Goal: Task Accomplishment & Management: Complete application form

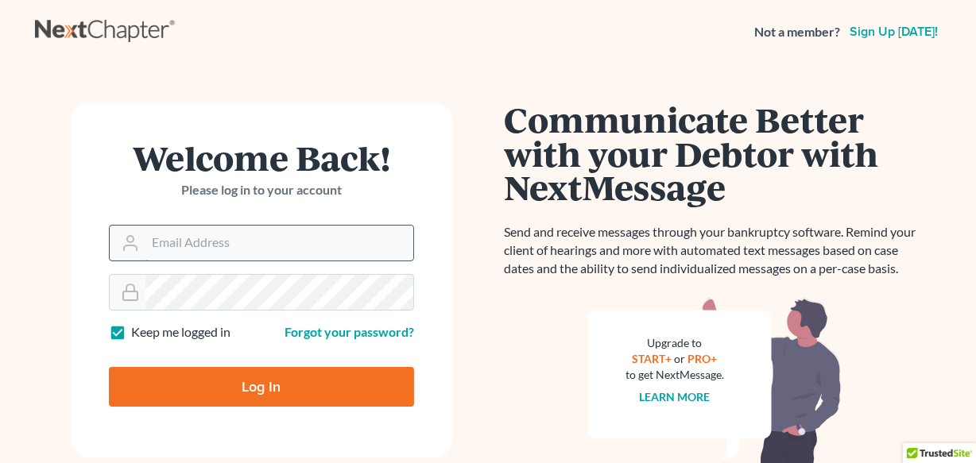
click at [304, 249] on input "Email Address" at bounding box center [279, 243] width 268 height 35
type input "[PERSON_NAME][EMAIL_ADDRESS][DOMAIN_NAME]"
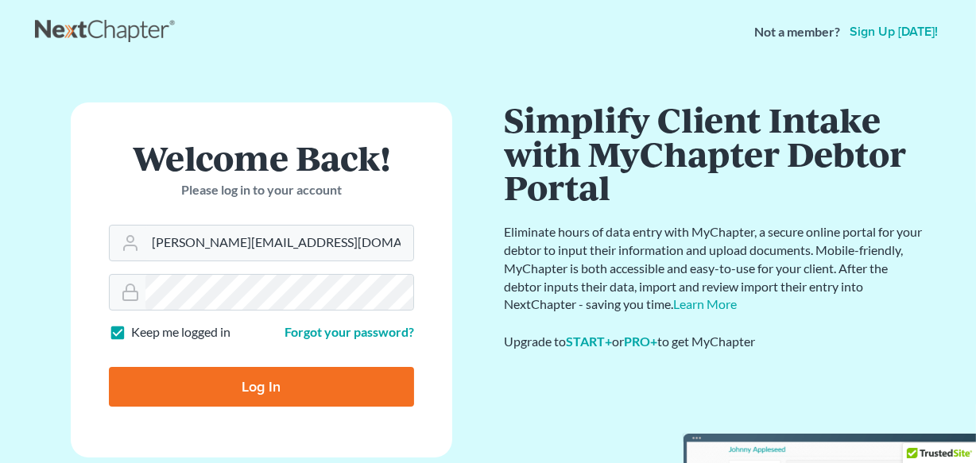
click at [285, 389] on input "Log In" at bounding box center [261, 387] width 305 height 40
type input "Thinking..."
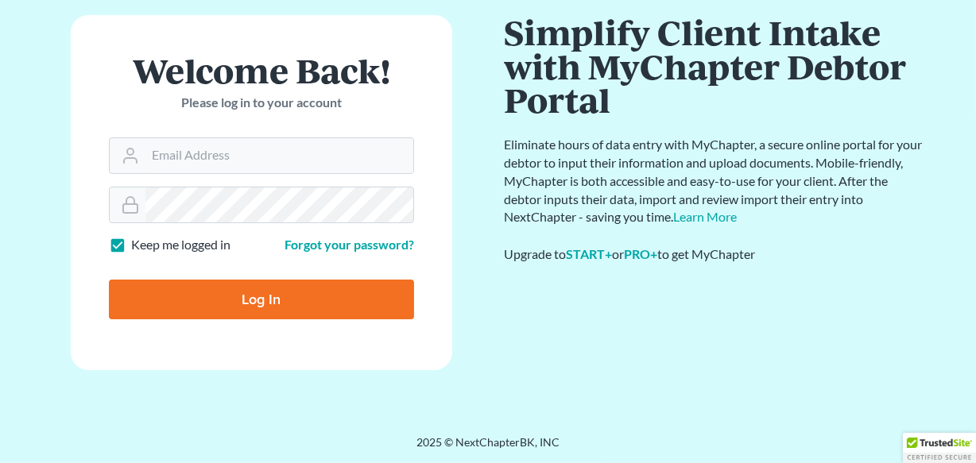
scroll to position [87, 0]
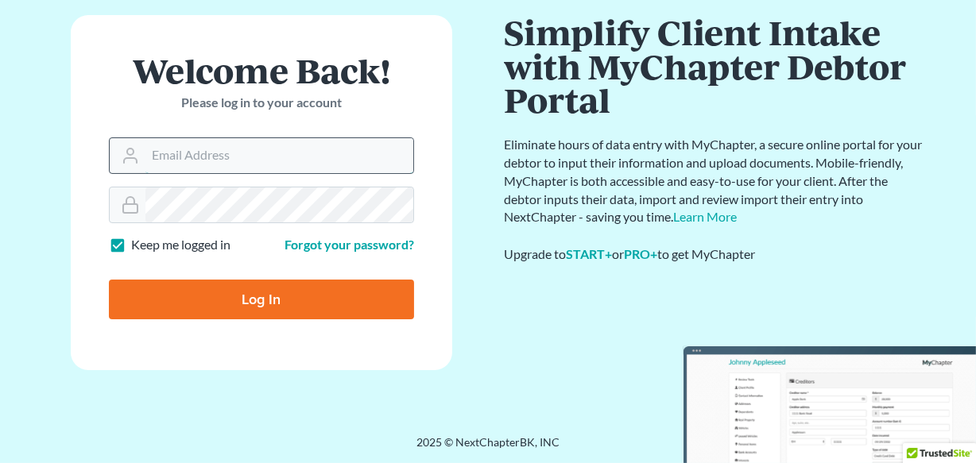
click at [252, 151] on input "Email Address" at bounding box center [279, 155] width 268 height 35
type input "[PERSON_NAME][EMAIL_ADDRESS][DOMAIN_NAME]"
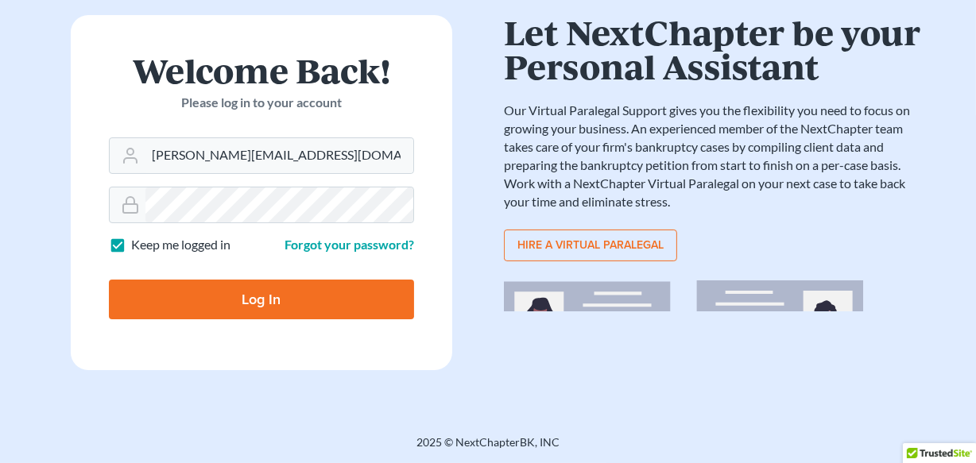
click at [278, 290] on input "Log In" at bounding box center [261, 300] width 305 height 40
type input "Thinking..."
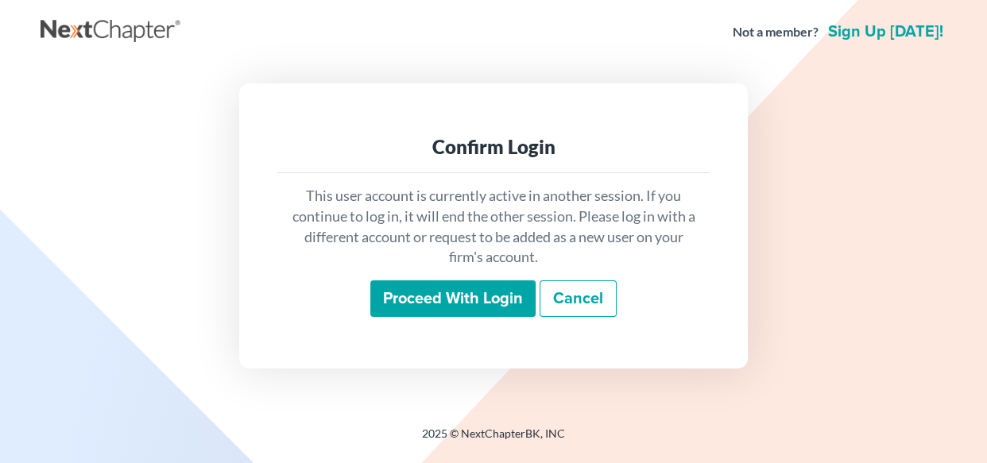
click at [445, 290] on input "Proceed with login" at bounding box center [452, 299] width 165 height 37
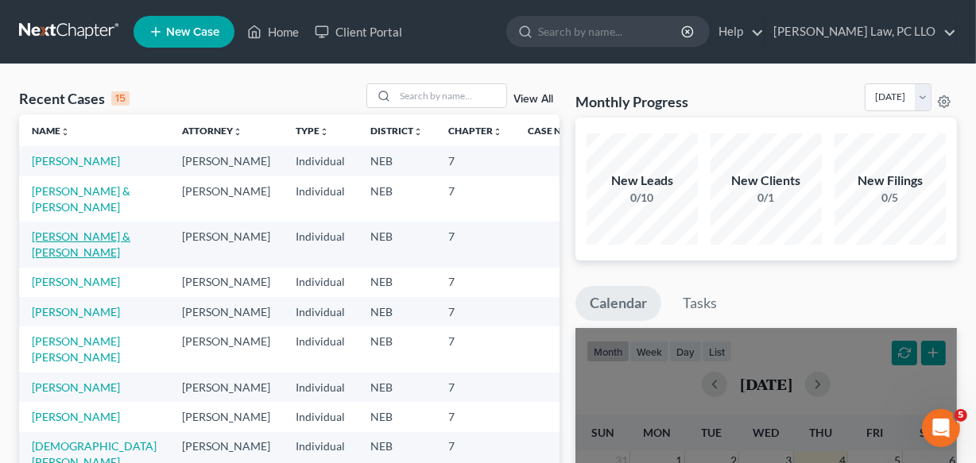
click at [59, 259] on link "Clyde, Mark & Shirley" at bounding box center [81, 244] width 99 height 29
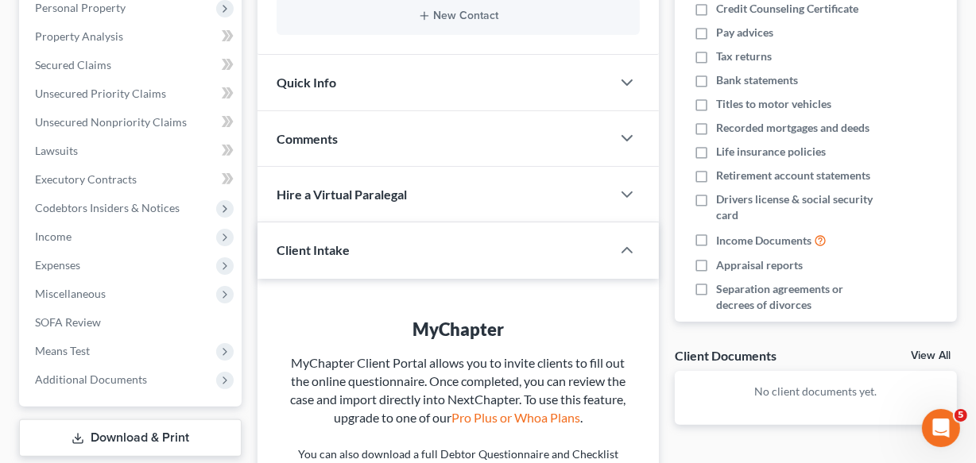
scroll to position [289, 0]
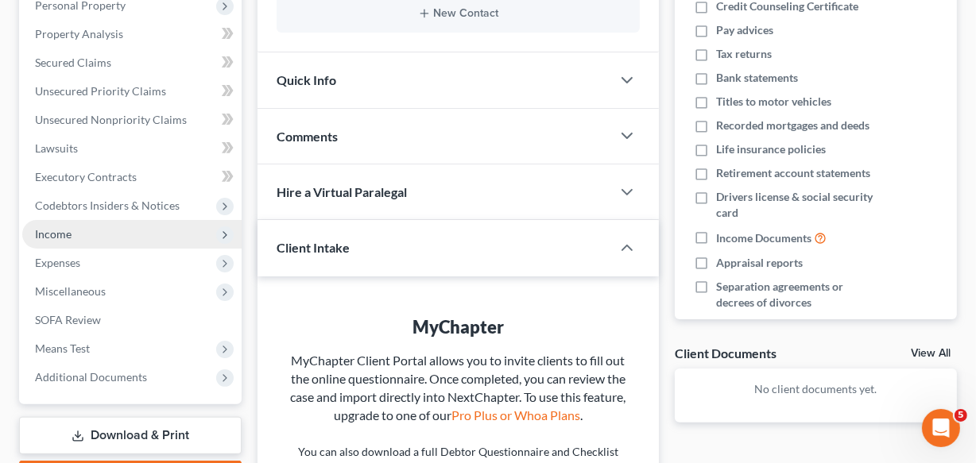
click at [197, 229] on span "Income" at bounding box center [131, 234] width 219 height 29
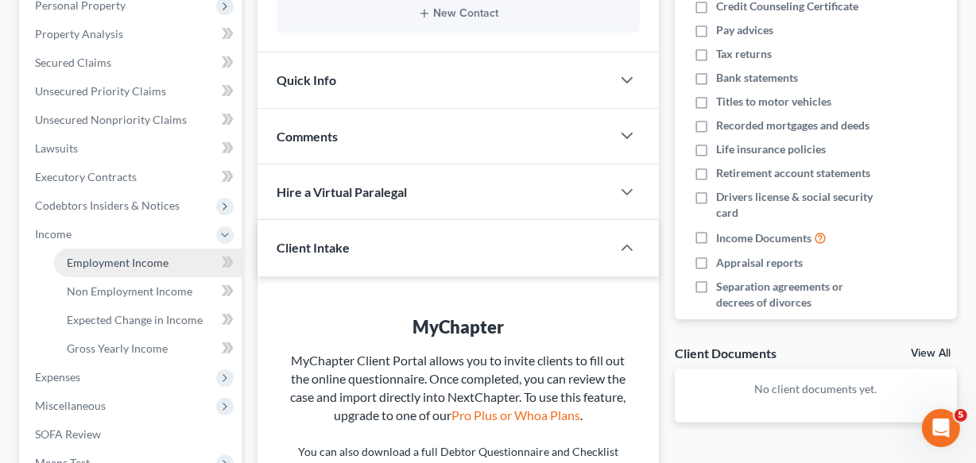
click at [170, 256] on link "Employment Income" at bounding box center [148, 263] width 188 height 29
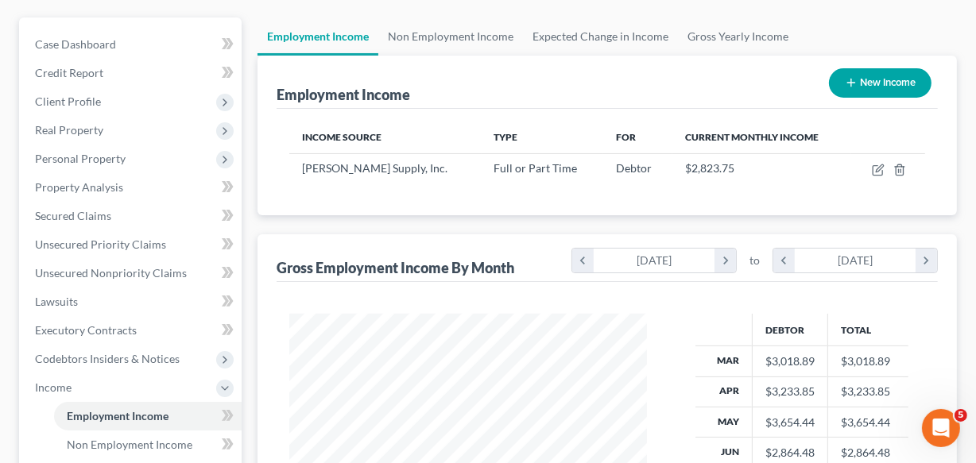
scroll to position [115, 0]
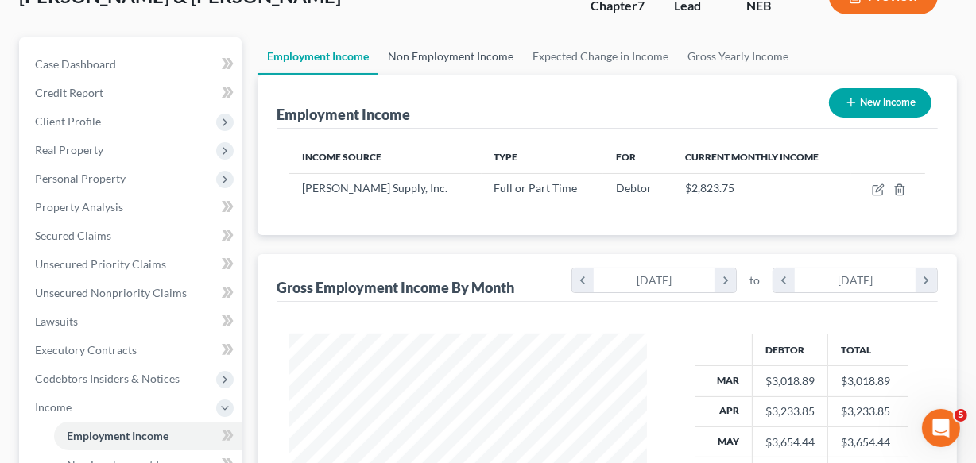
click at [457, 59] on link "Non Employment Income" at bounding box center [450, 56] width 145 height 38
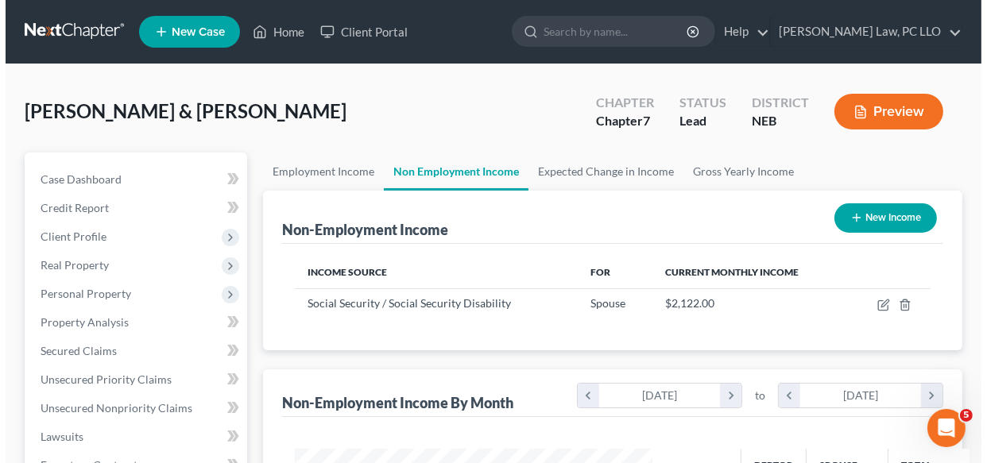
scroll to position [285, 390]
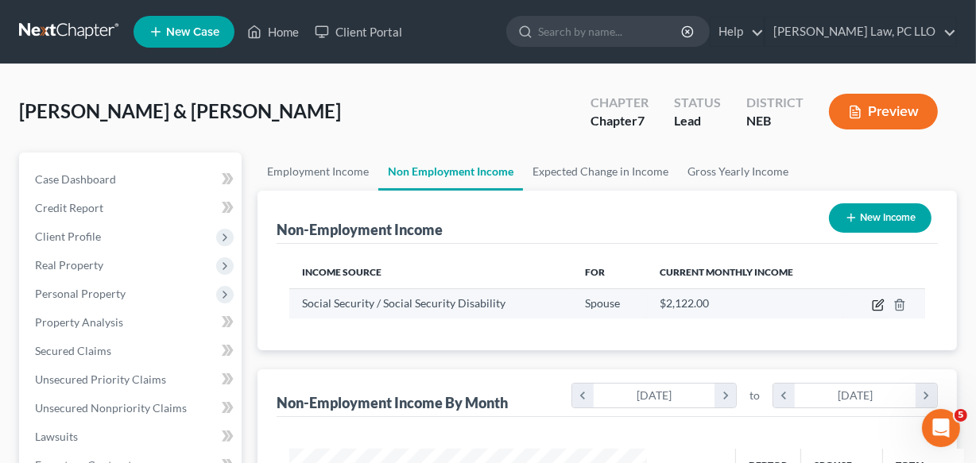
click at [878, 299] on icon "button" at bounding box center [878, 305] width 13 height 13
select select "4"
select select "0"
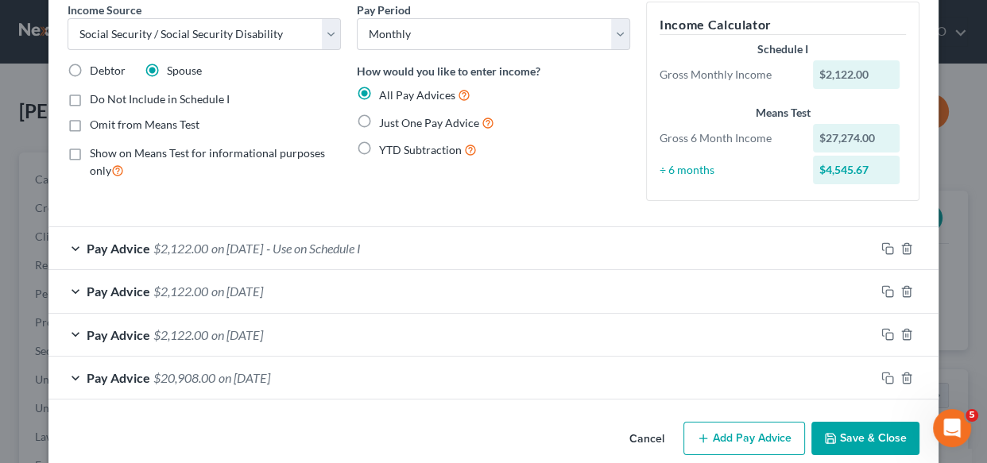
scroll to position [95, 0]
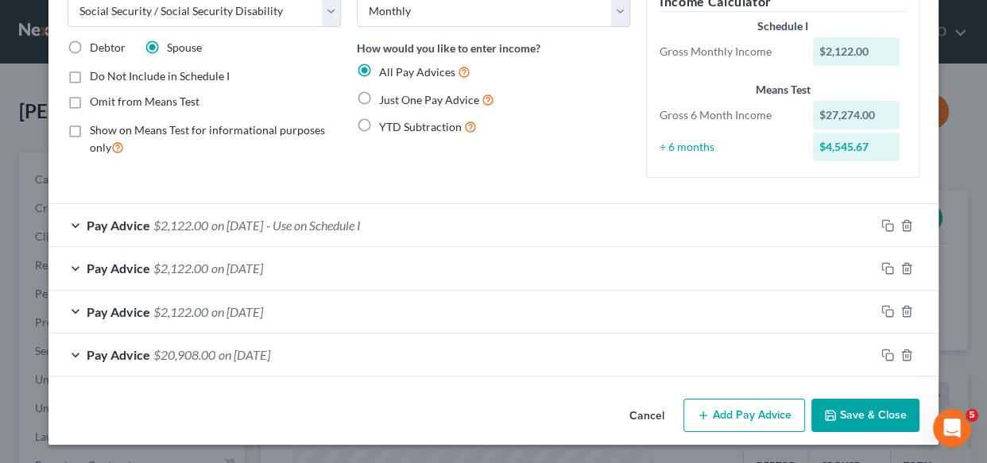
click at [487, 228] on div "Pay Advice $2,122.00 on 07/15/2025 - Use on Schedule I" at bounding box center [461, 225] width 827 height 42
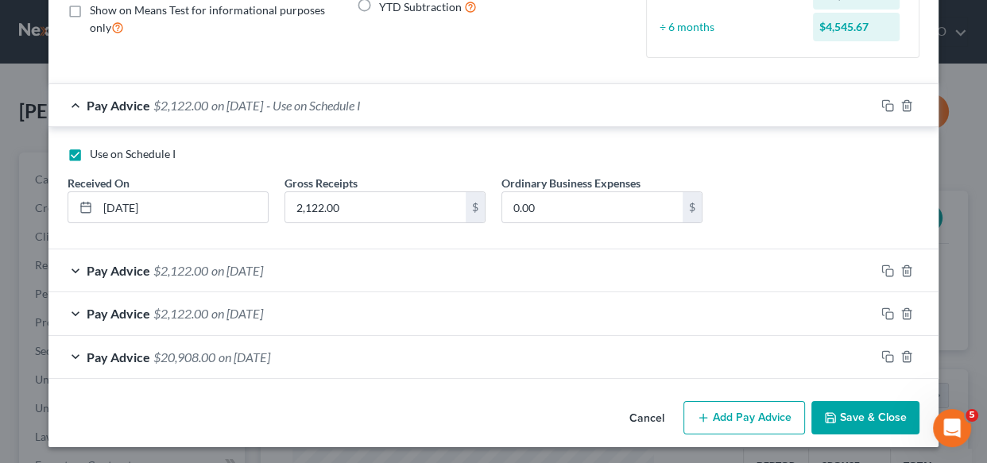
scroll to position [216, 0]
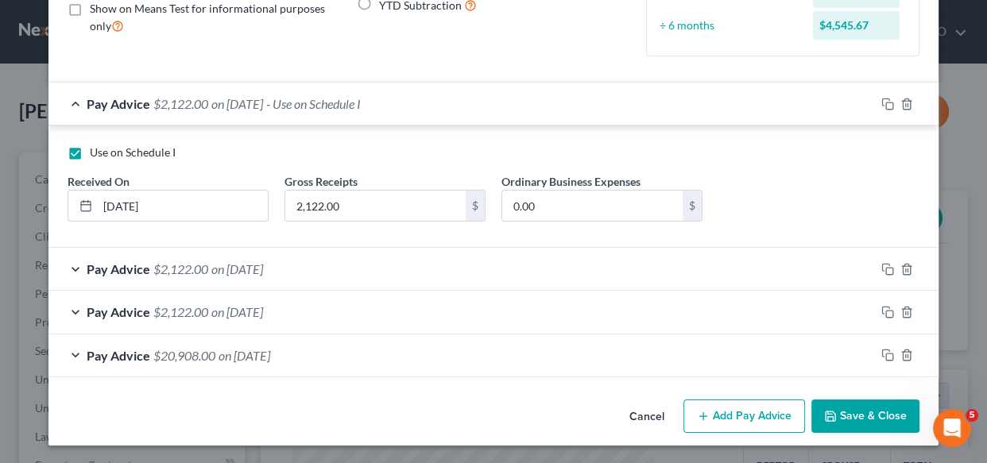
click at [763, 400] on button "Add Pay Advice" at bounding box center [745, 416] width 122 height 33
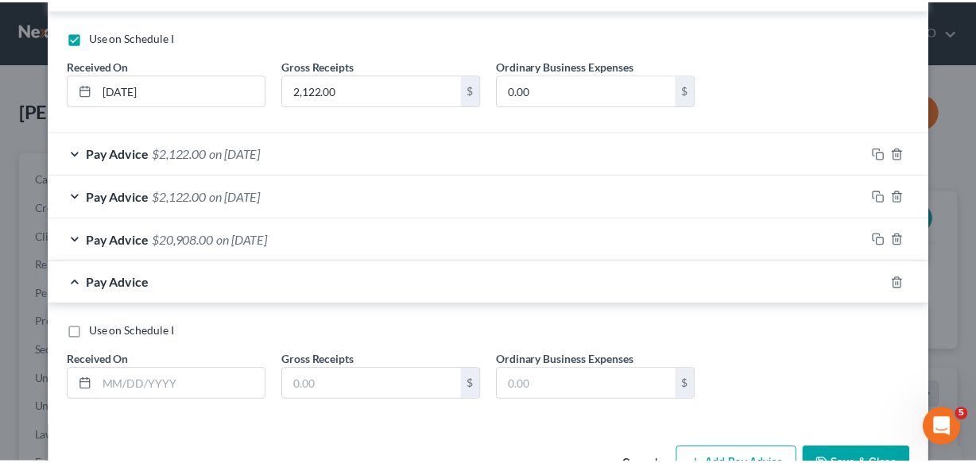
scroll to position [361, 0]
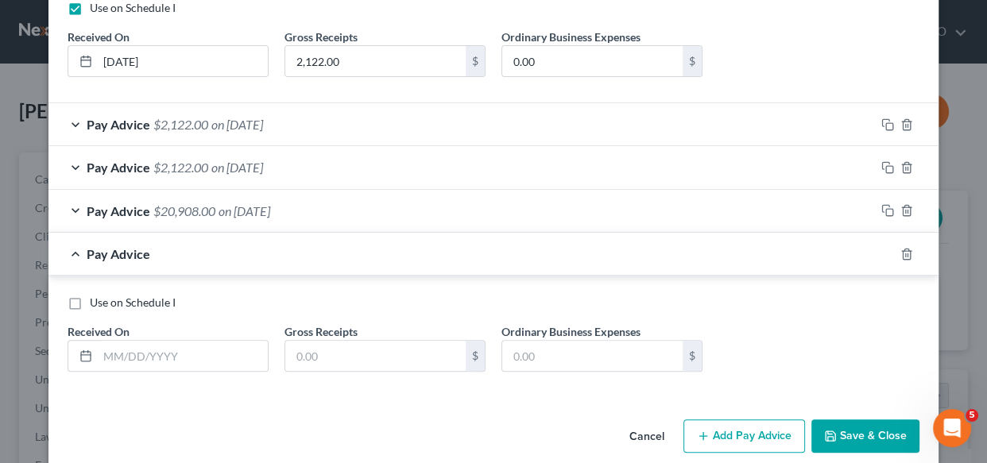
click at [90, 300] on label "Use on Schedule I" at bounding box center [133, 303] width 86 height 16
click at [96, 300] on input "Use on Schedule I" at bounding box center [101, 300] width 10 height 10
checkbox input "true"
checkbox input "false"
click at [184, 359] on input "text" at bounding box center [183, 356] width 170 height 30
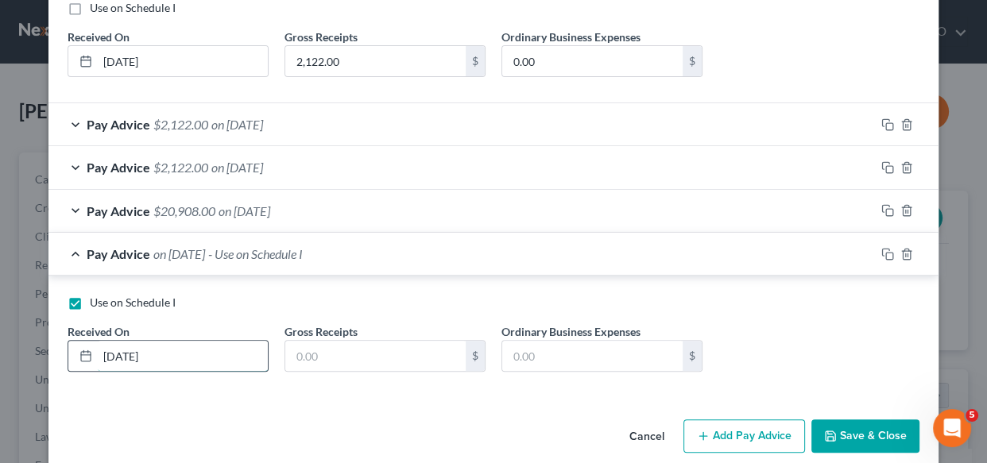
type input "08/15/2025"
type input "2,122"
click at [859, 433] on button "Save & Close" at bounding box center [866, 436] width 108 height 33
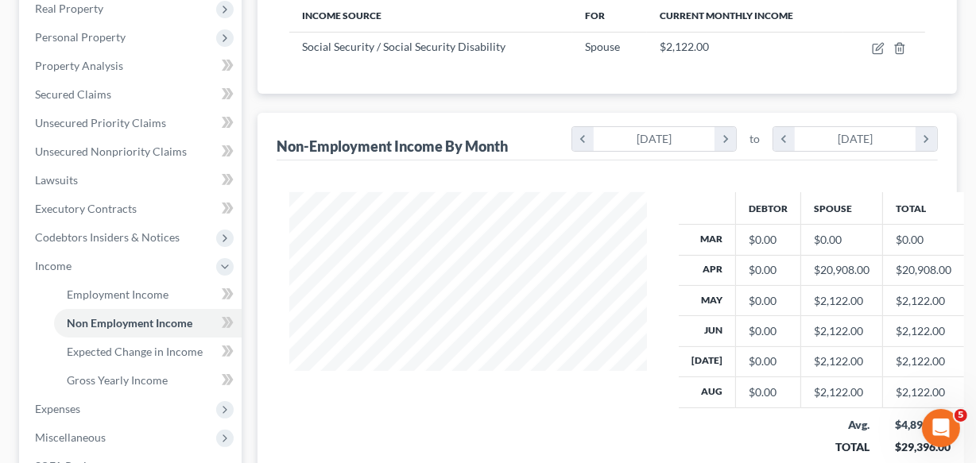
scroll to position [260, 0]
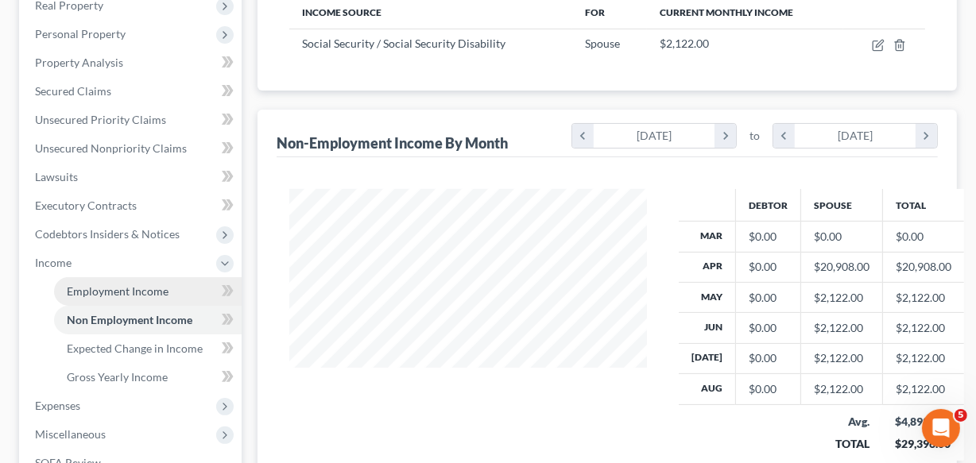
click at [151, 293] on span "Employment Income" at bounding box center [118, 292] width 102 height 14
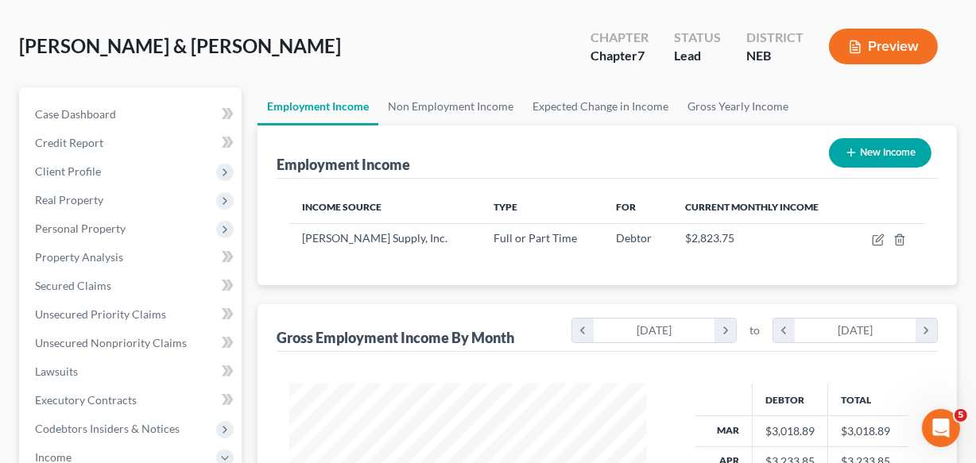
scroll to position [57, 0]
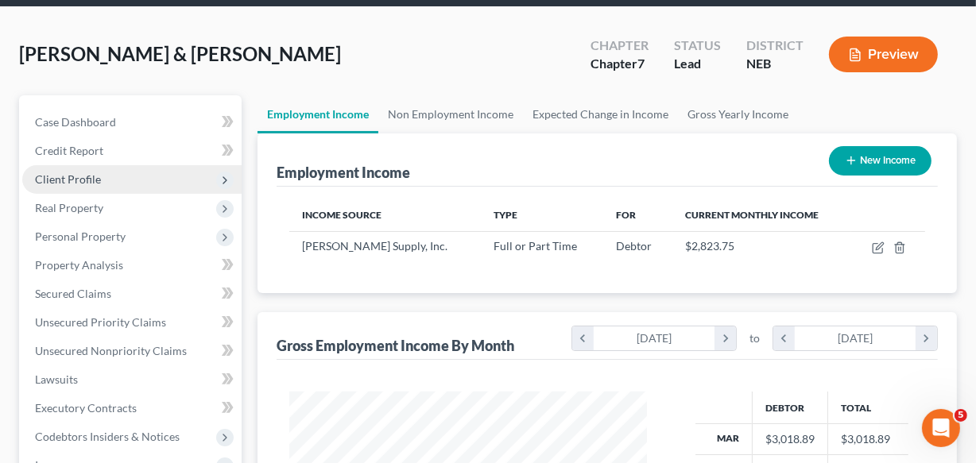
click at [105, 180] on span "Client Profile" at bounding box center [131, 179] width 219 height 29
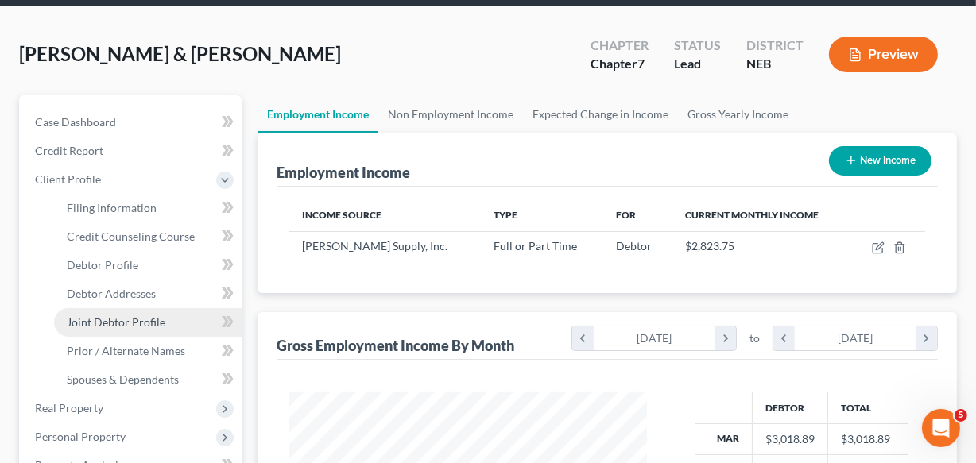
click at [122, 318] on span "Joint Debtor Profile" at bounding box center [116, 323] width 99 height 14
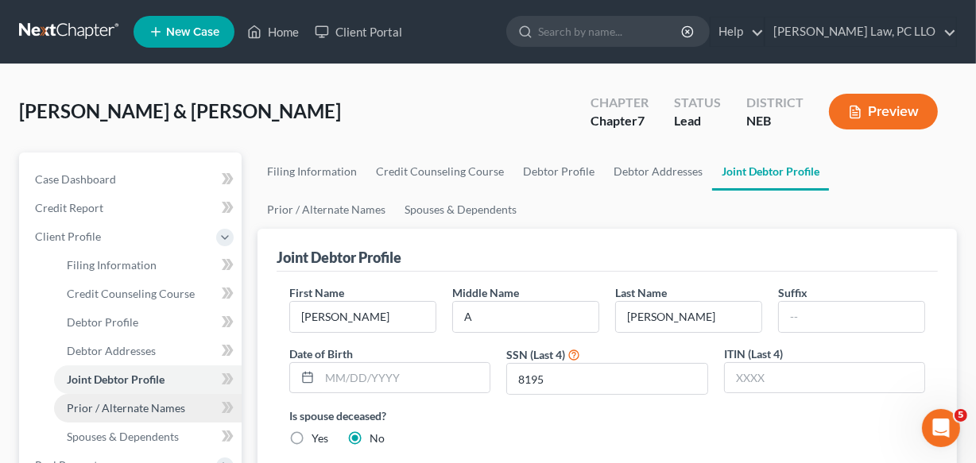
click at [143, 406] on span "Prior / Alternate Names" at bounding box center [126, 408] width 118 height 14
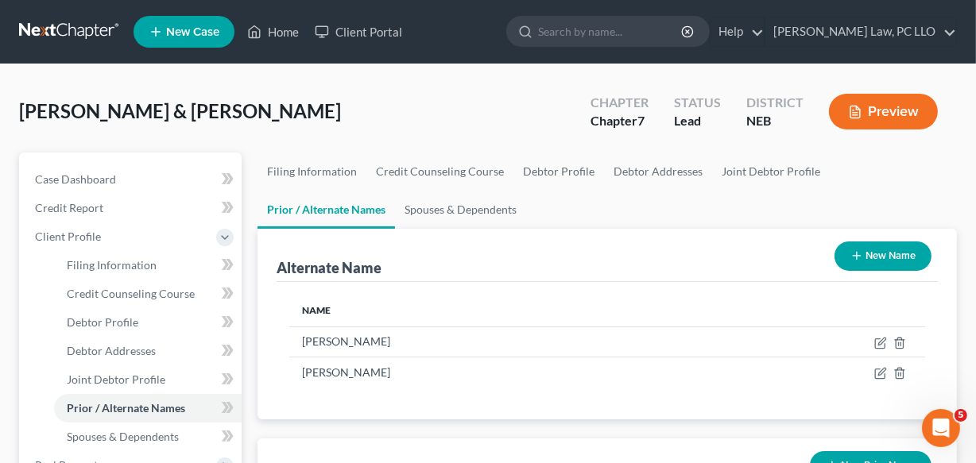
click at [858, 246] on button "New Name" at bounding box center [883, 256] width 97 height 29
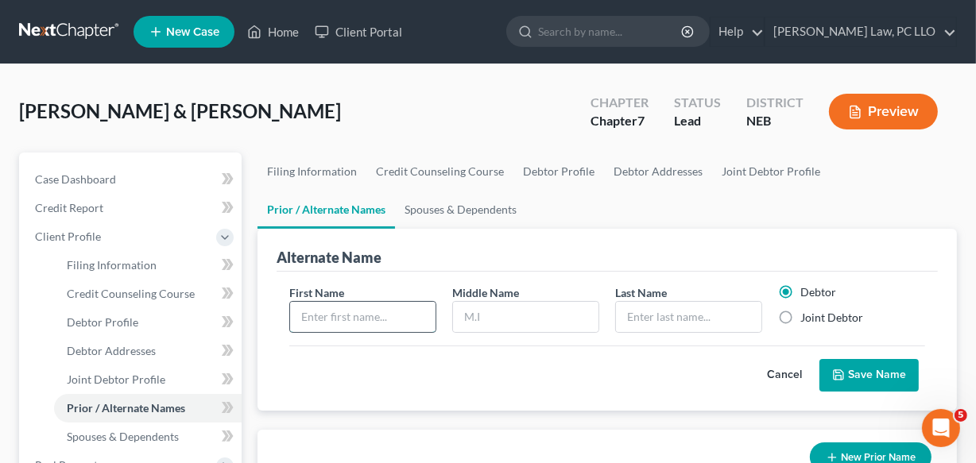
click at [432, 314] on input "text" at bounding box center [362, 317] width 145 height 30
type input "Shirley"
type input "A"
type input "Kleinschmit"
click at [800, 322] on label "Joint Debtor" at bounding box center [831, 318] width 63 height 16
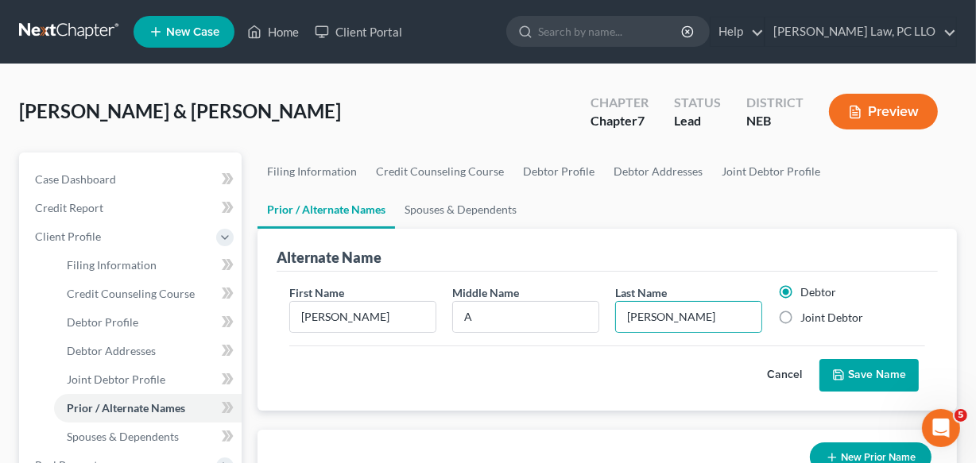
click at [807, 320] on input "Joint Debtor" at bounding box center [812, 315] width 10 height 10
radio input "true"
radio input "false"
click at [862, 387] on button "Save Name" at bounding box center [869, 375] width 99 height 33
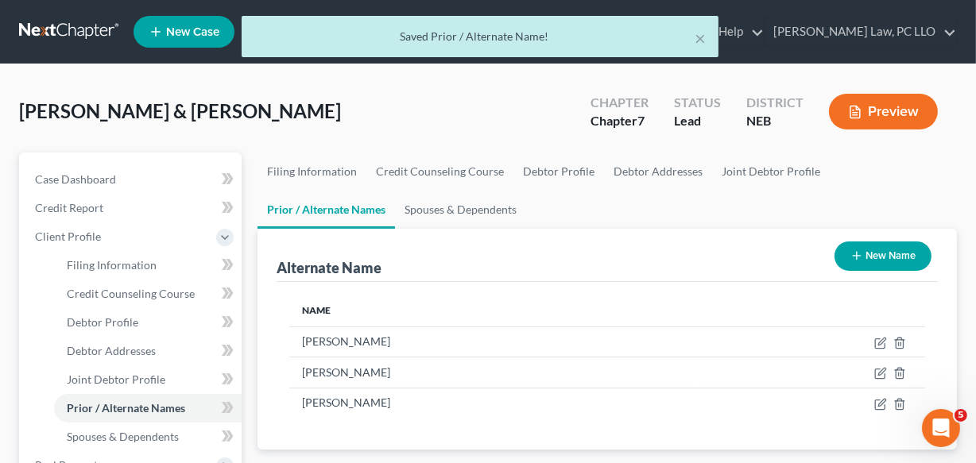
click at [922, 252] on button "New Name" at bounding box center [883, 256] width 97 height 29
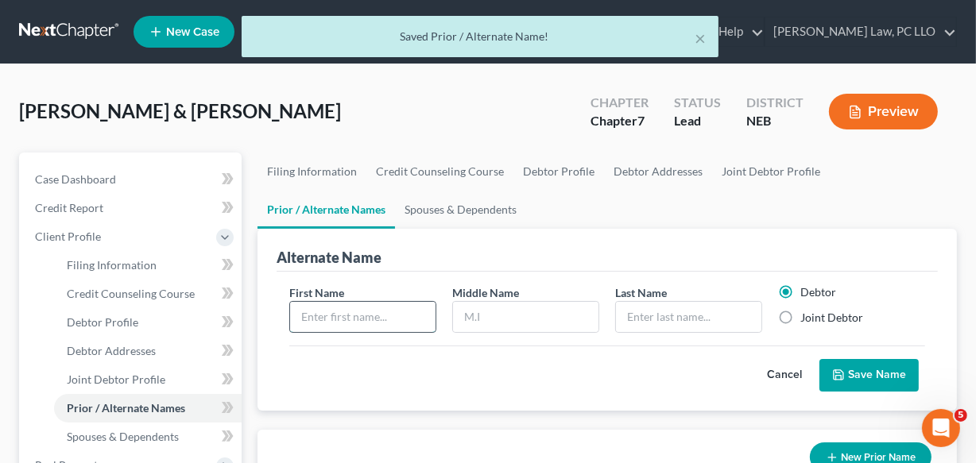
click at [386, 302] on input "text" at bounding box center [362, 317] width 145 height 30
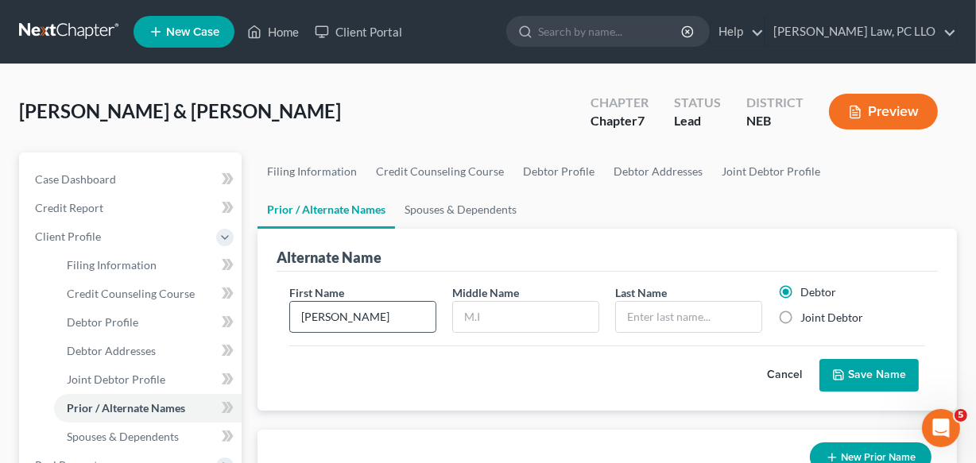
type input "Shirley"
type input "Kleinschmit"
click at [800, 320] on label "Joint Debtor" at bounding box center [831, 318] width 63 height 16
click at [807, 320] on input "Joint Debtor" at bounding box center [812, 315] width 10 height 10
radio input "true"
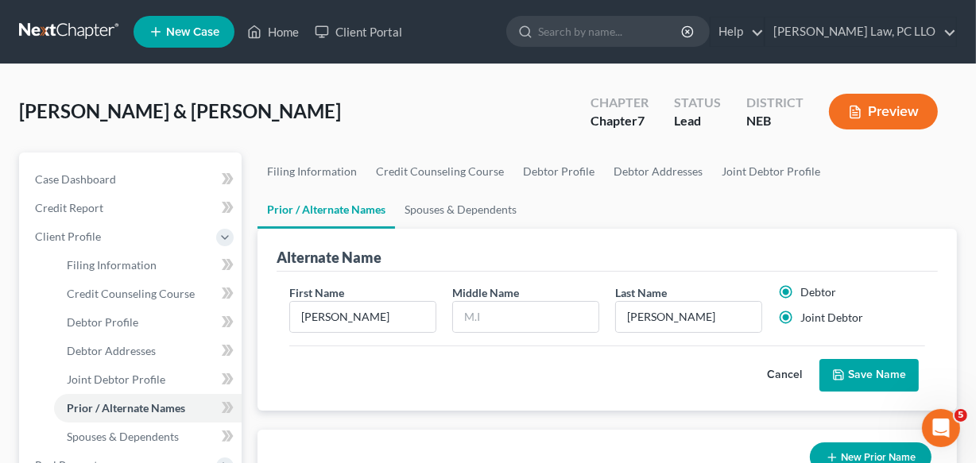
radio input "false"
click at [856, 366] on button "Save Name" at bounding box center [869, 375] width 99 height 33
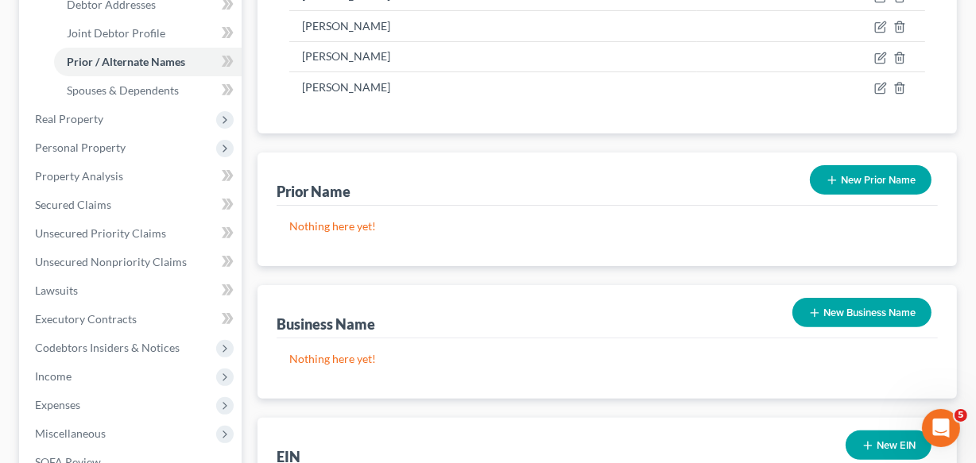
scroll to position [375, 0]
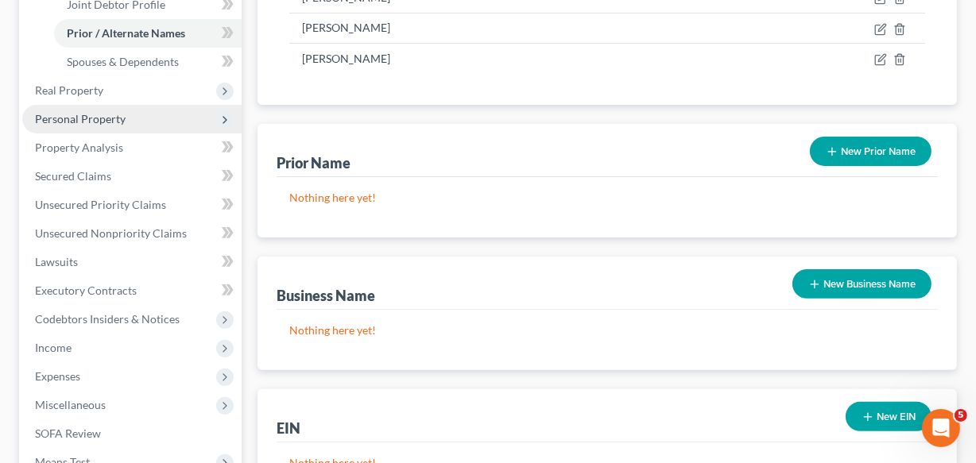
click at [103, 122] on span "Personal Property" at bounding box center [80, 119] width 91 height 14
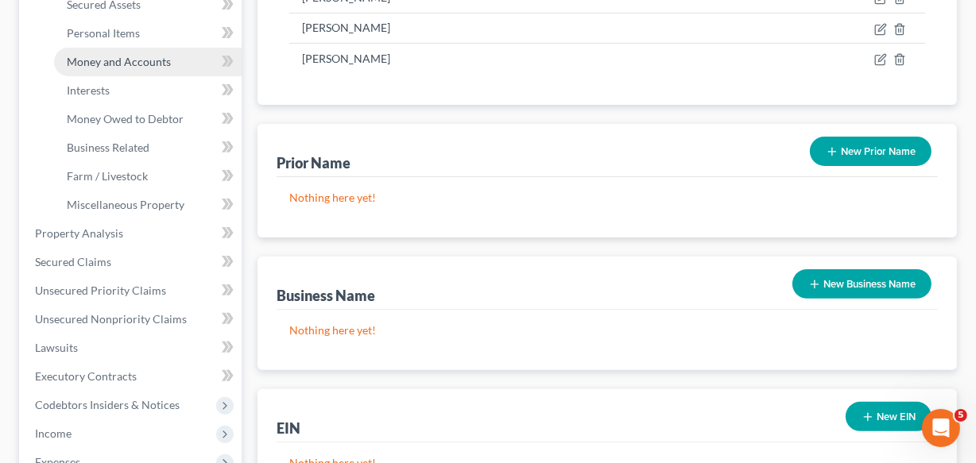
click at [138, 64] on span "Money and Accounts" at bounding box center [119, 62] width 104 height 14
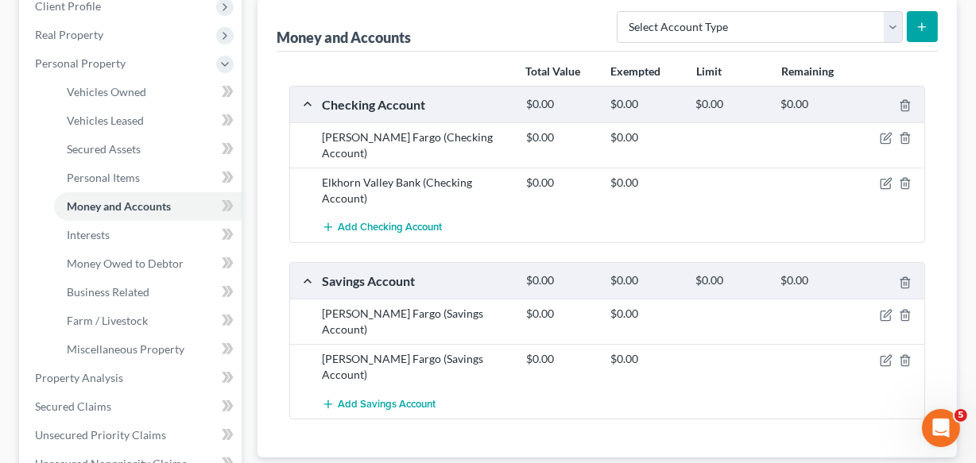
scroll to position [260, 0]
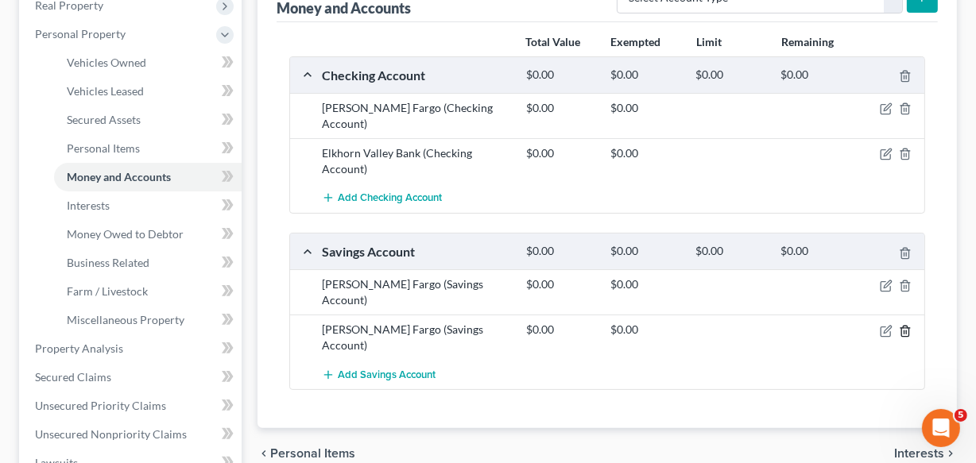
click at [903, 325] on icon "button" at bounding box center [905, 331] width 13 height 13
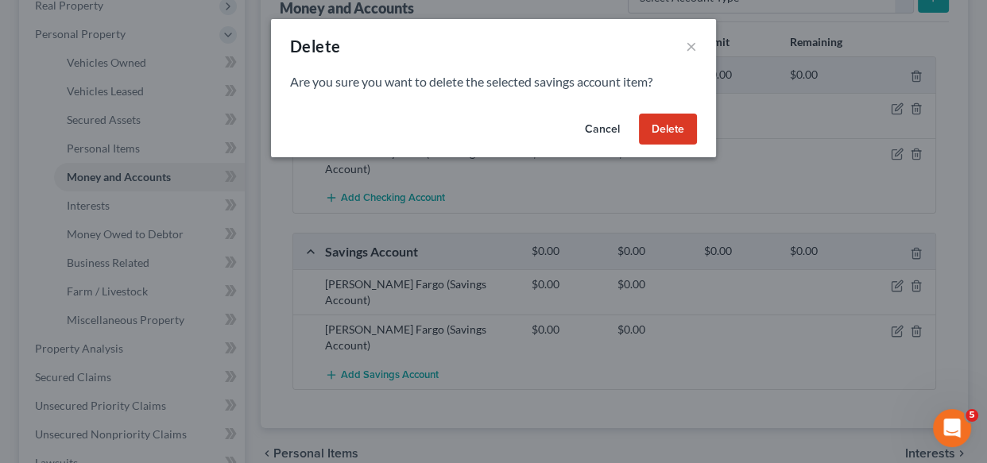
click at [674, 130] on button "Delete" at bounding box center [668, 130] width 58 height 32
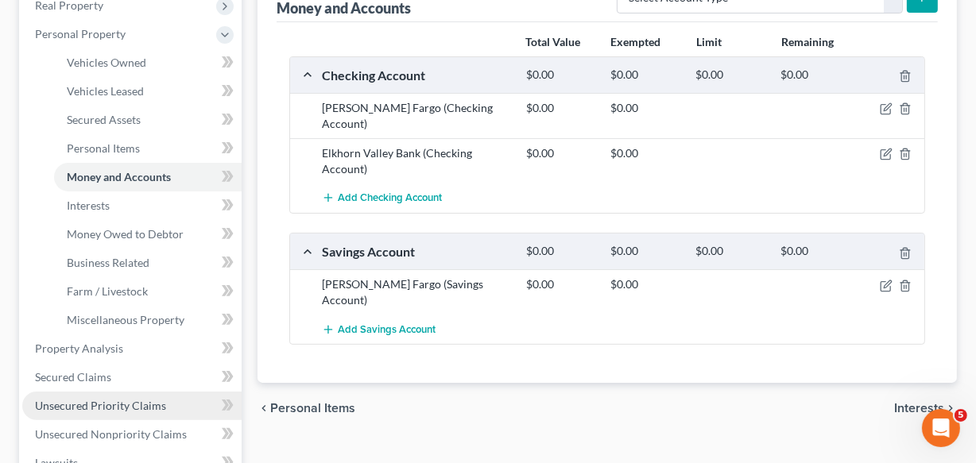
click at [137, 412] on link "Unsecured Priority Claims" at bounding box center [131, 406] width 219 height 29
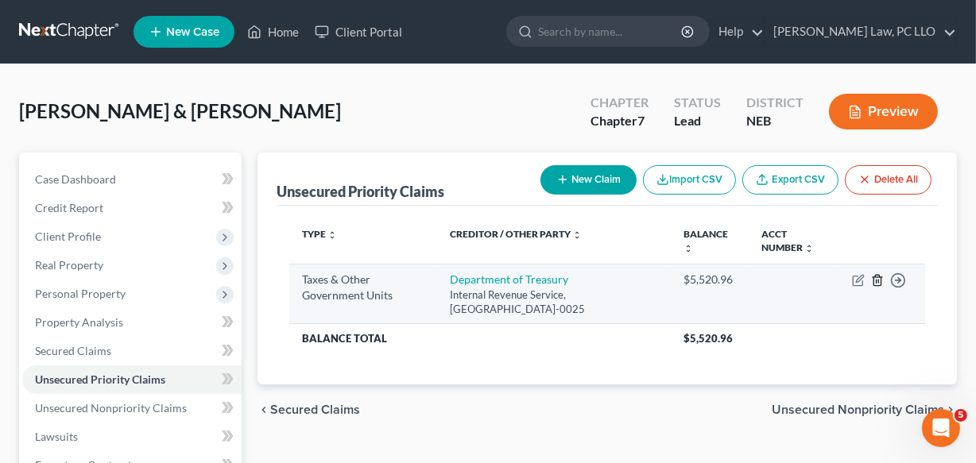
click at [877, 280] on line "button" at bounding box center [877, 281] width 0 height 3
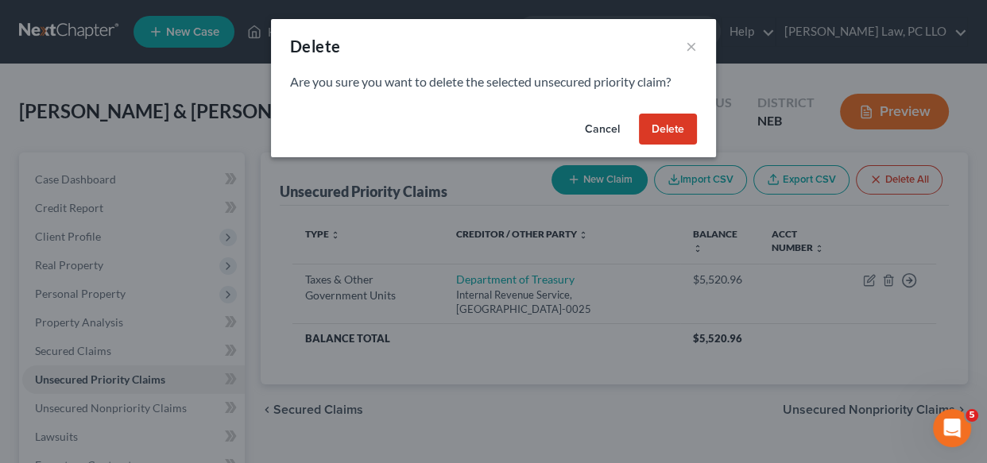
click at [683, 134] on button "Delete" at bounding box center [668, 130] width 58 height 32
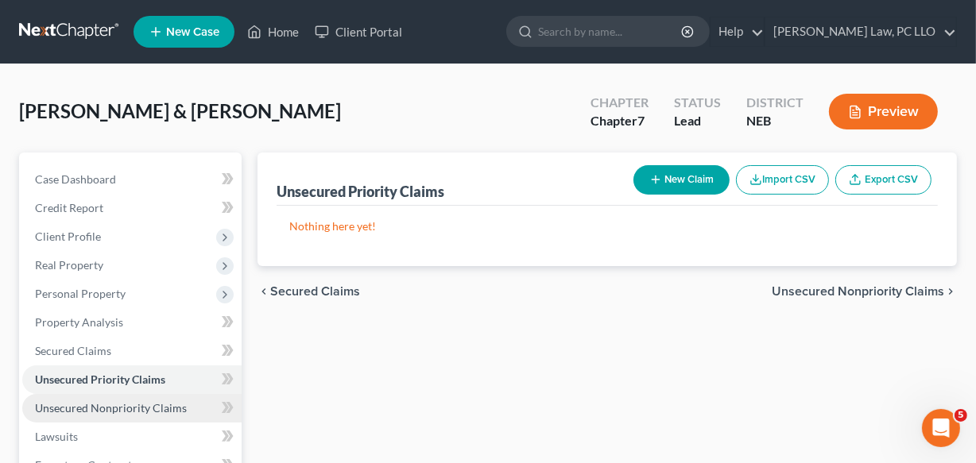
click at [154, 405] on span "Unsecured Nonpriority Claims" at bounding box center [111, 408] width 152 height 14
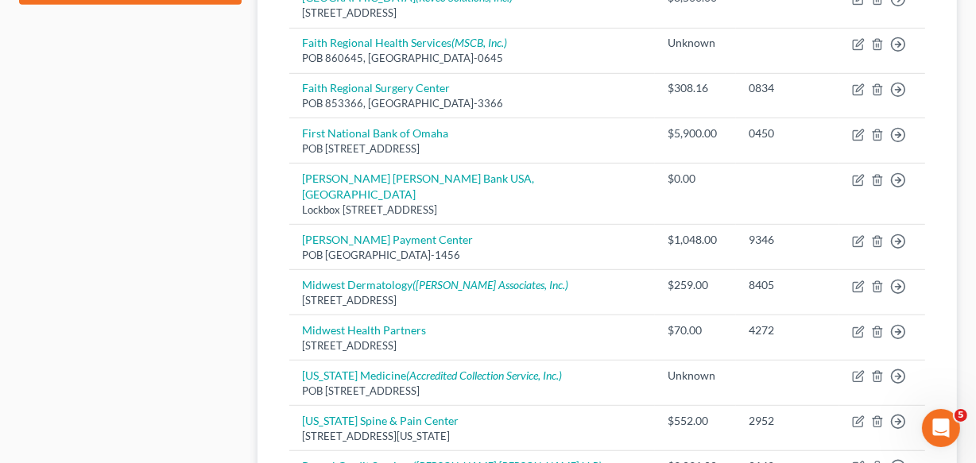
scroll to position [809, 0]
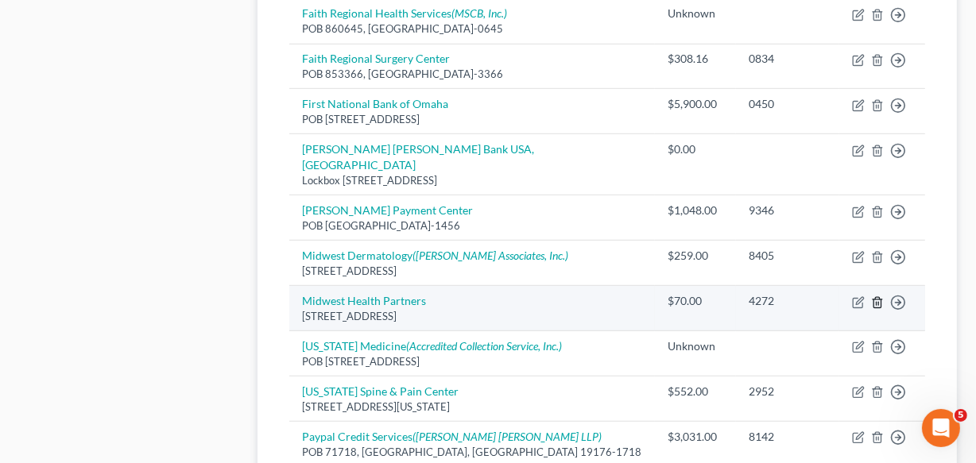
click at [880, 297] on icon "button" at bounding box center [877, 303] width 13 height 13
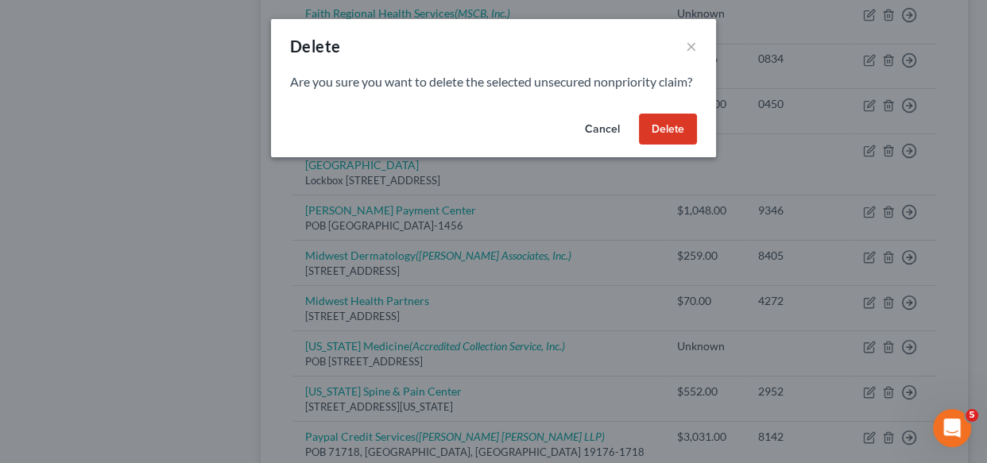
click at [659, 141] on button "Delete" at bounding box center [668, 130] width 58 height 32
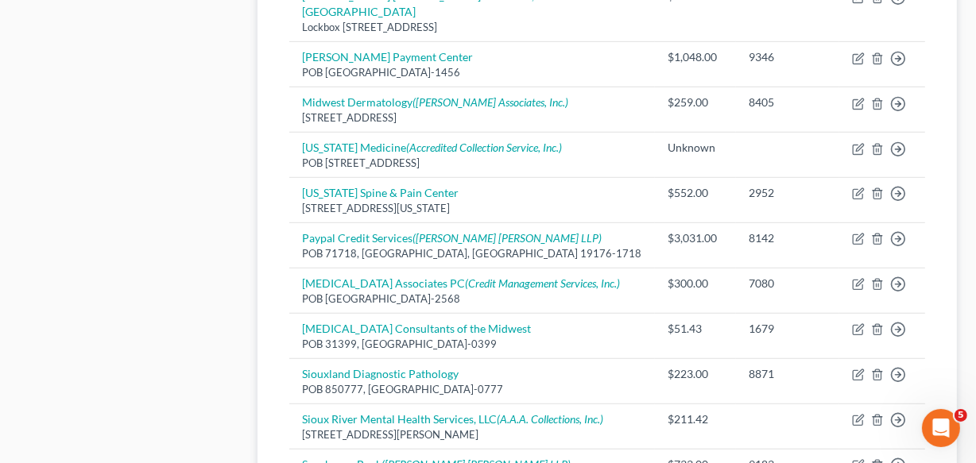
scroll to position [983, 0]
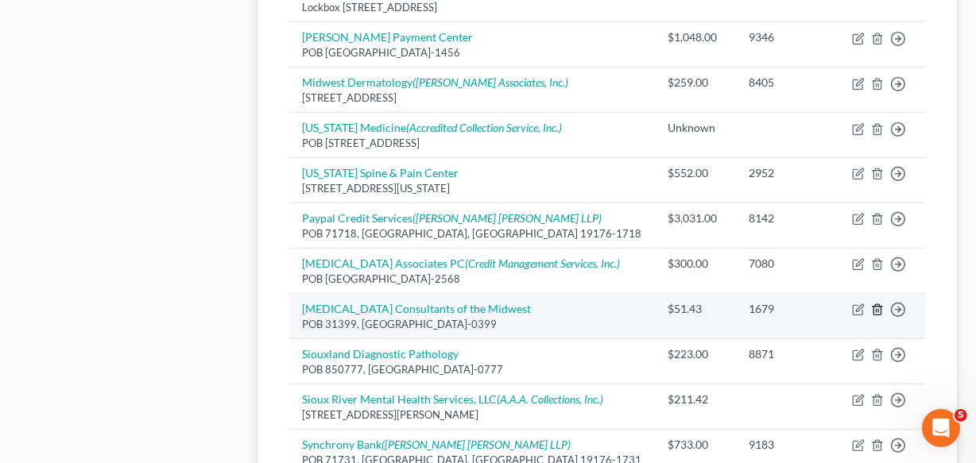
click at [879, 304] on icon "button" at bounding box center [877, 310] width 13 height 13
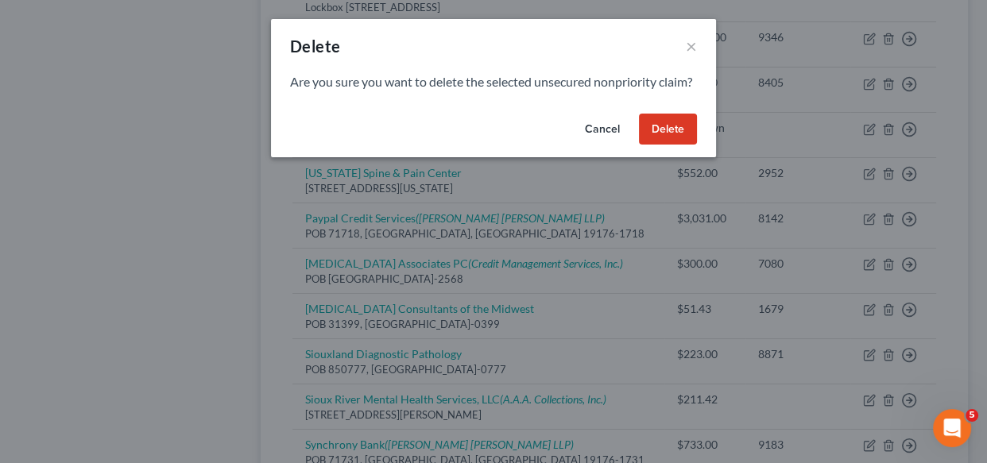
click at [661, 145] on button "Delete" at bounding box center [668, 130] width 58 height 32
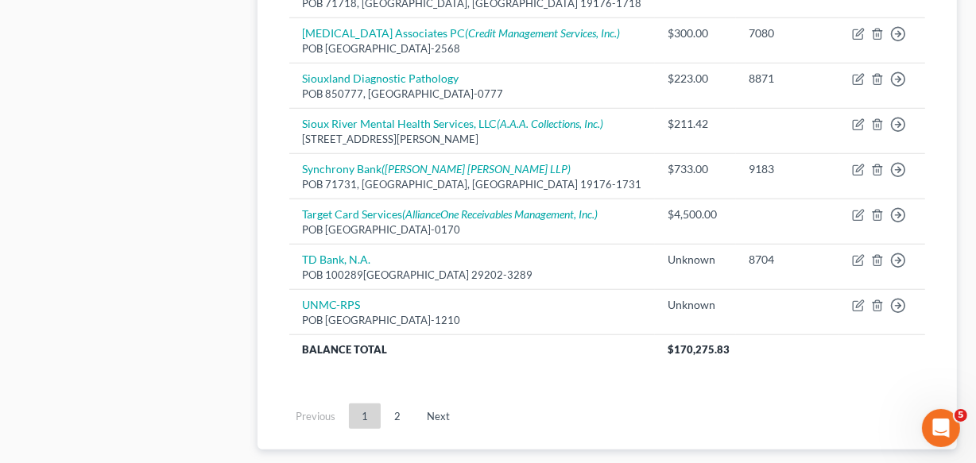
scroll to position [1214, 0]
click at [393, 403] on link "2" at bounding box center [398, 415] width 32 height 25
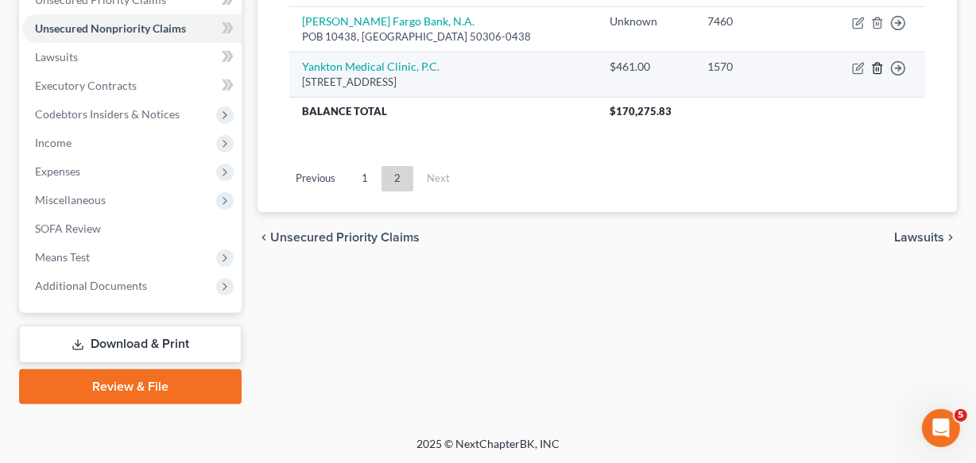
click at [880, 70] on icon "button" at bounding box center [877, 68] width 13 height 13
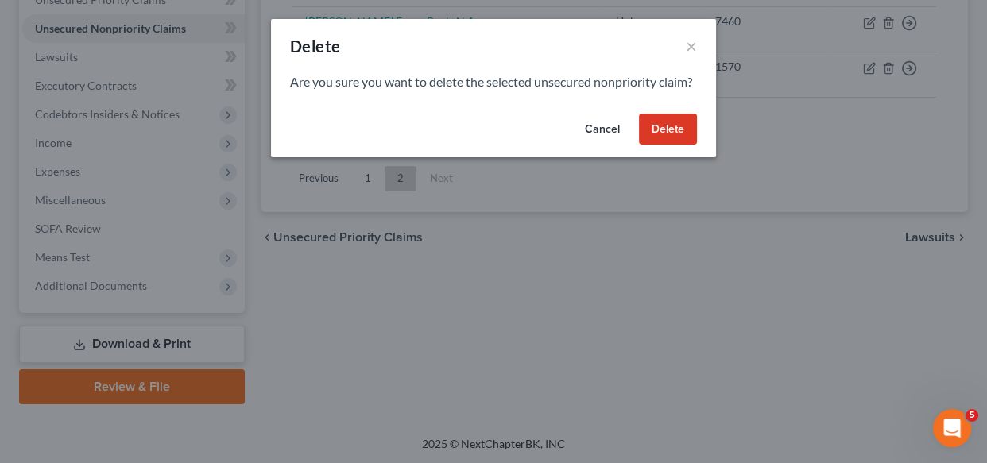
click at [684, 145] on button "Delete" at bounding box center [668, 130] width 58 height 32
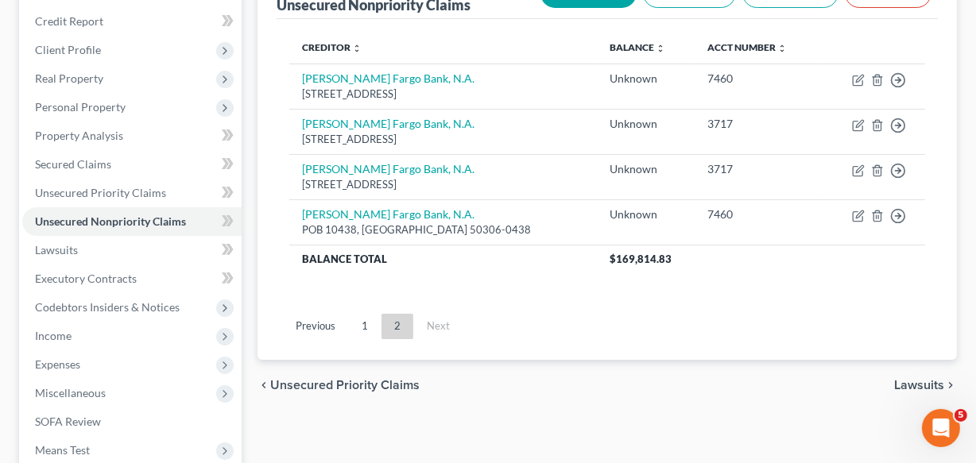
scroll to position [177, 0]
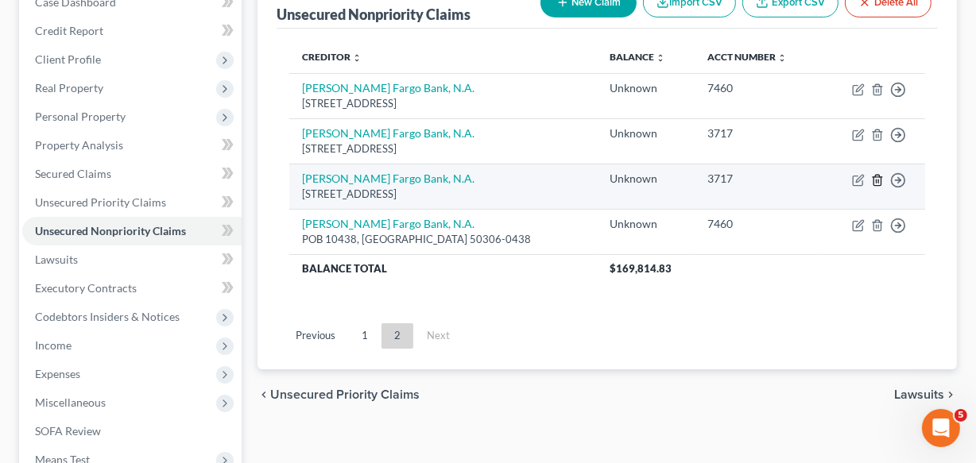
click at [881, 176] on icon "button" at bounding box center [877, 180] width 13 height 13
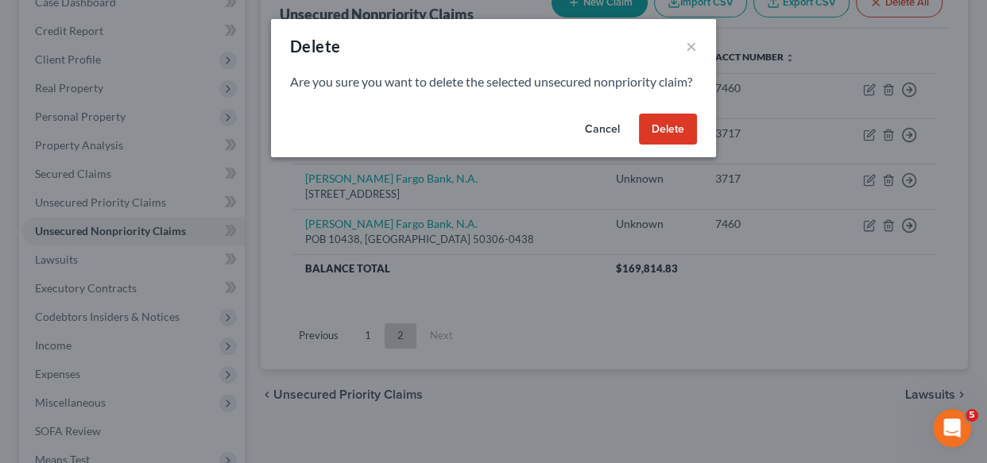
click at [668, 145] on button "Delete" at bounding box center [668, 130] width 58 height 32
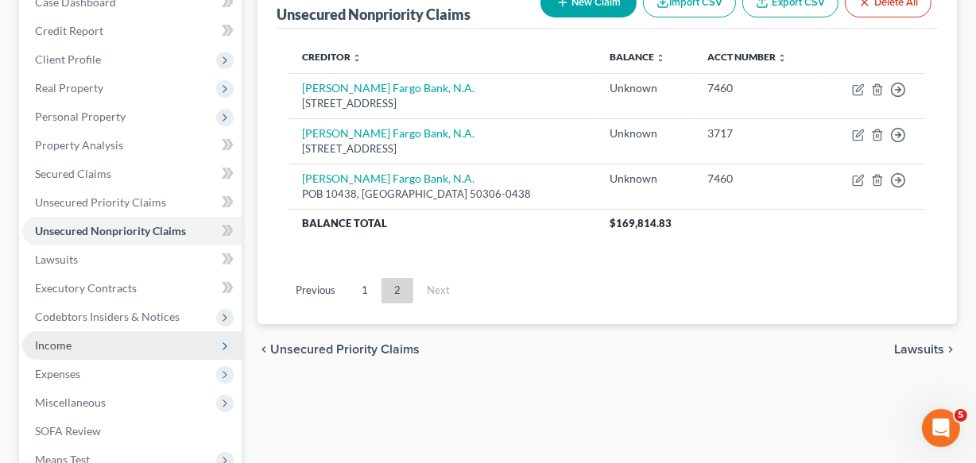
click at [76, 350] on span "Income" at bounding box center [131, 345] width 219 height 29
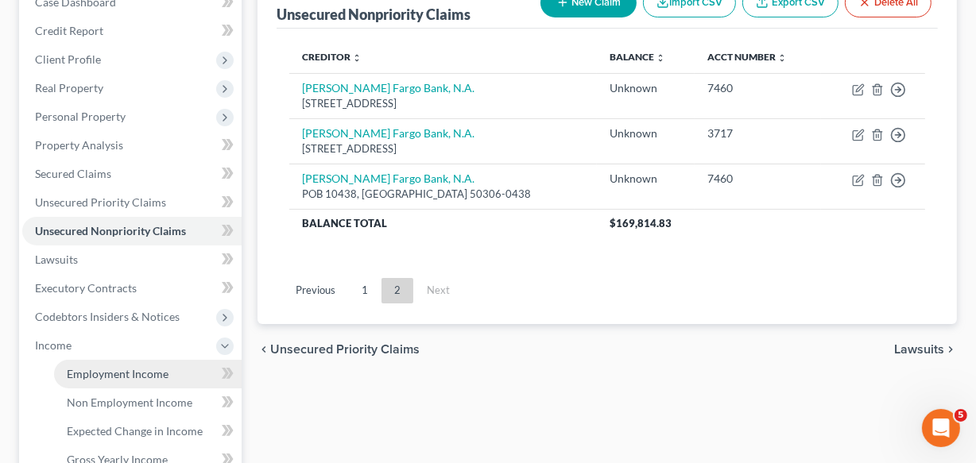
click at [92, 375] on span "Employment Income" at bounding box center [118, 374] width 102 height 14
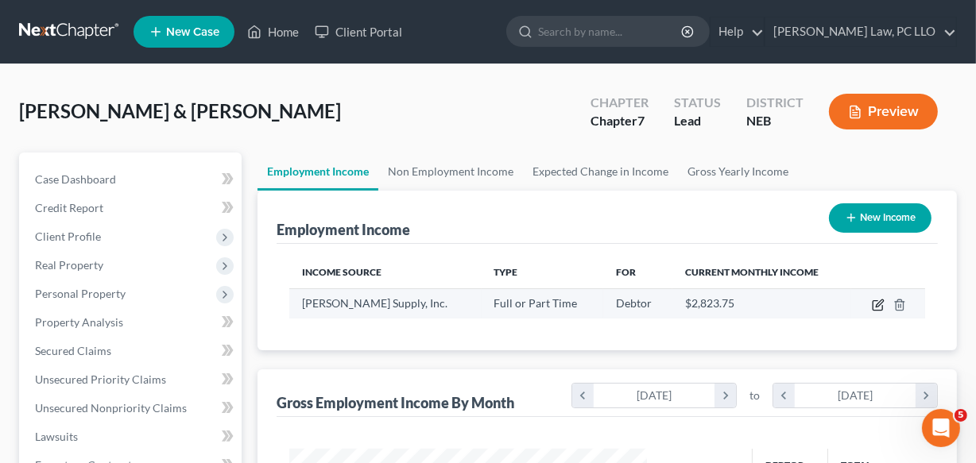
click at [874, 302] on icon "button" at bounding box center [878, 305] width 13 height 13
select select "0"
select select "16"
select select "2"
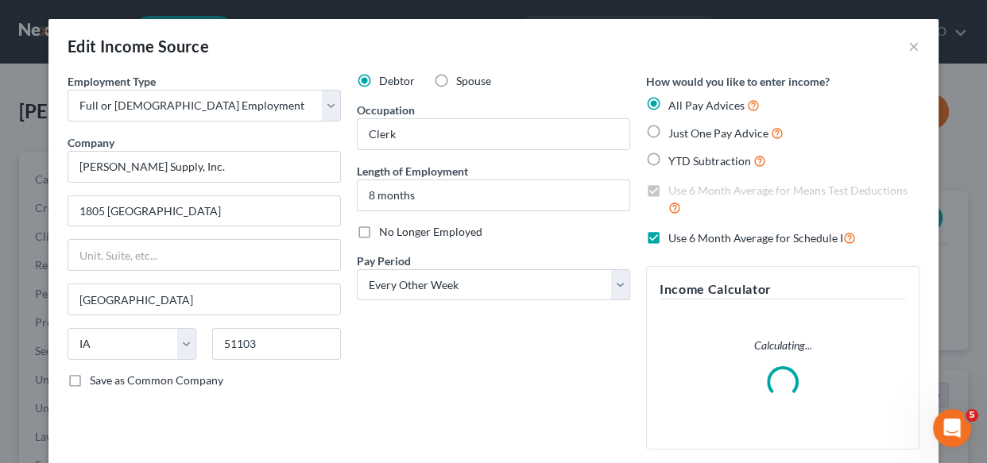
scroll to position [285, 393]
click at [501, 186] on input "8 months" at bounding box center [494, 195] width 272 height 30
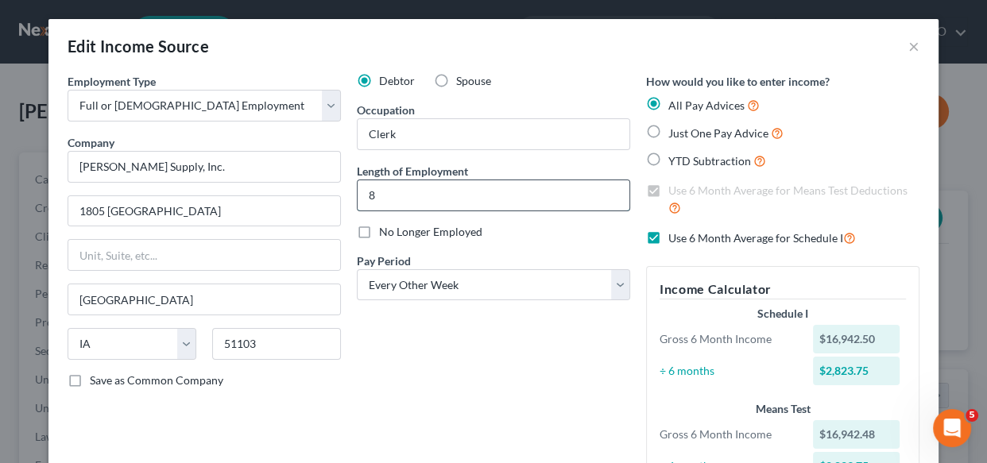
type input "8"
type input "1 year"
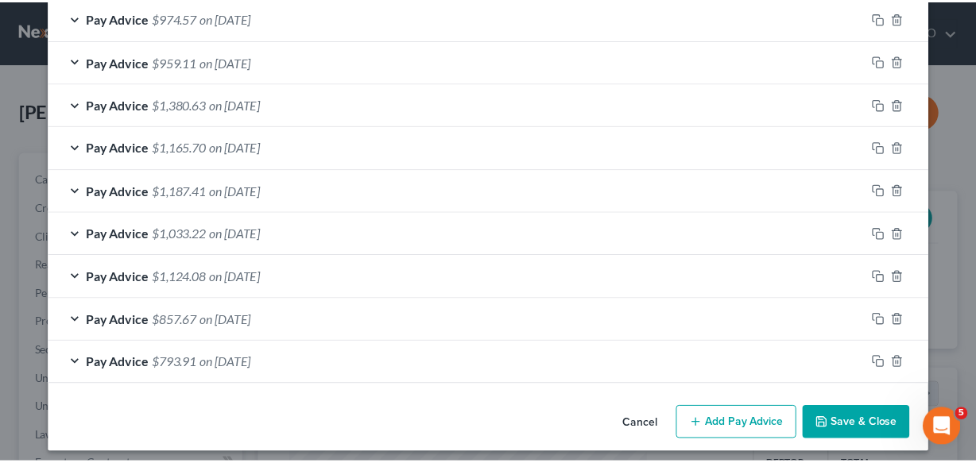
scroll to position [677, 0]
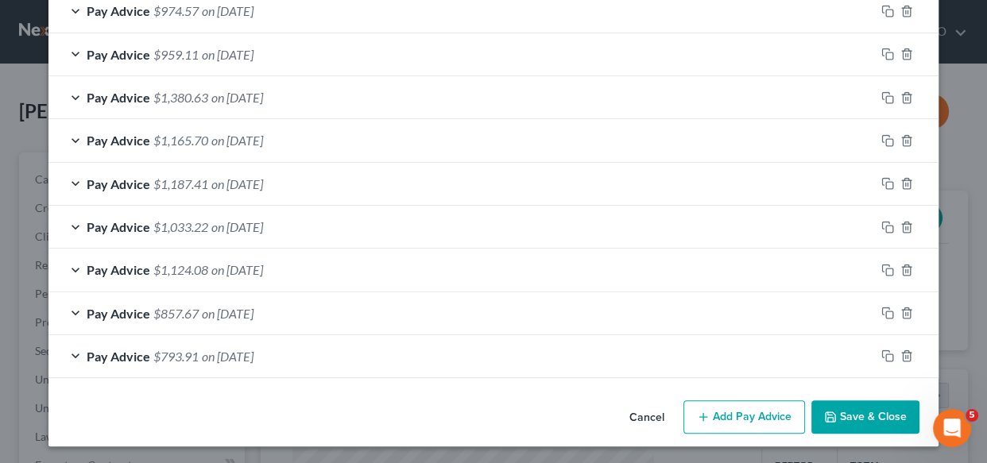
click at [875, 420] on button "Save & Close" at bounding box center [866, 417] width 108 height 33
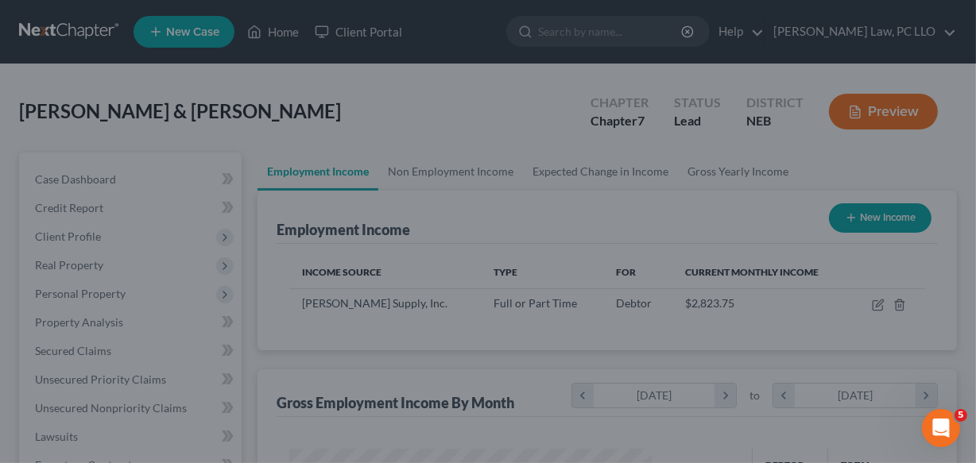
scroll to position [794641, 794536]
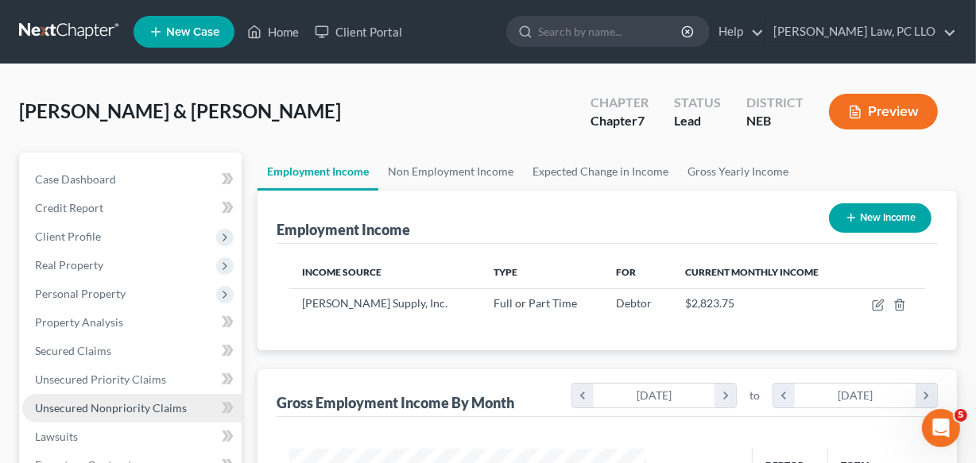
click at [110, 405] on span "Unsecured Nonpriority Claims" at bounding box center [111, 408] width 152 height 14
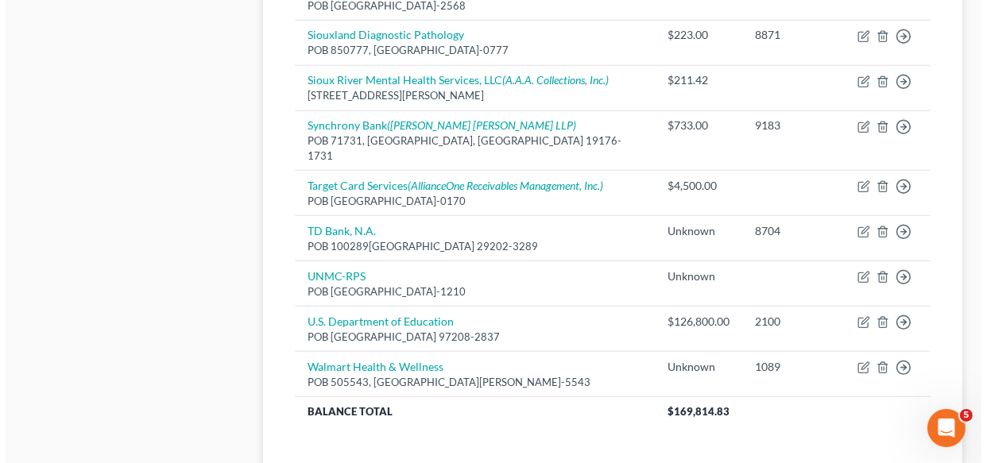
scroll to position [1272, 0]
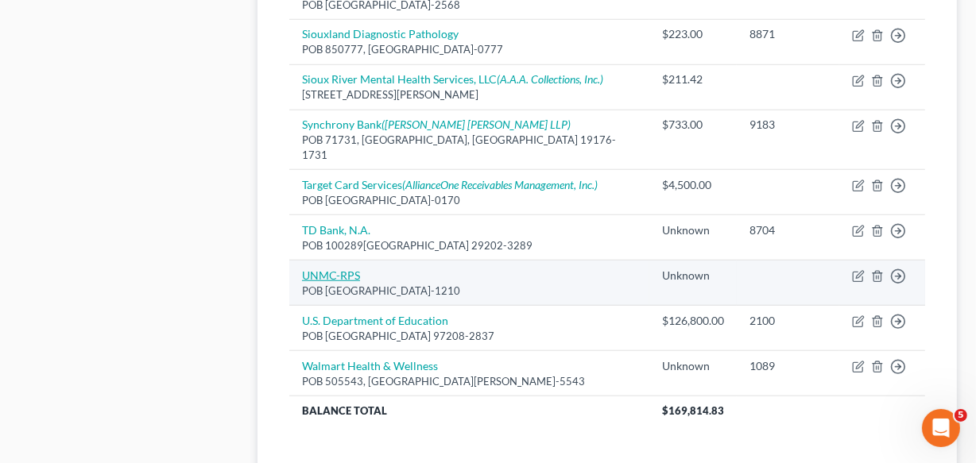
click at [346, 269] on link "UNMC-RPS" at bounding box center [331, 276] width 58 height 14
select select "30"
select select "9"
select select "2"
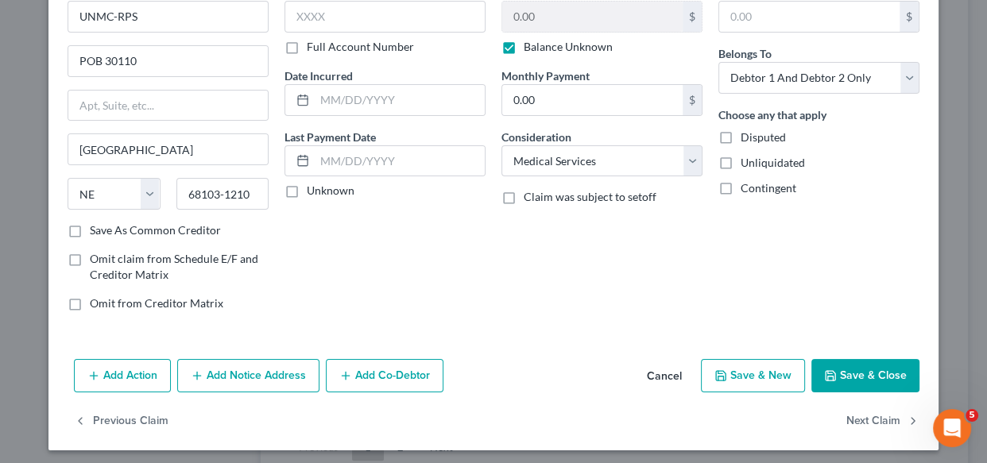
scroll to position [95, 0]
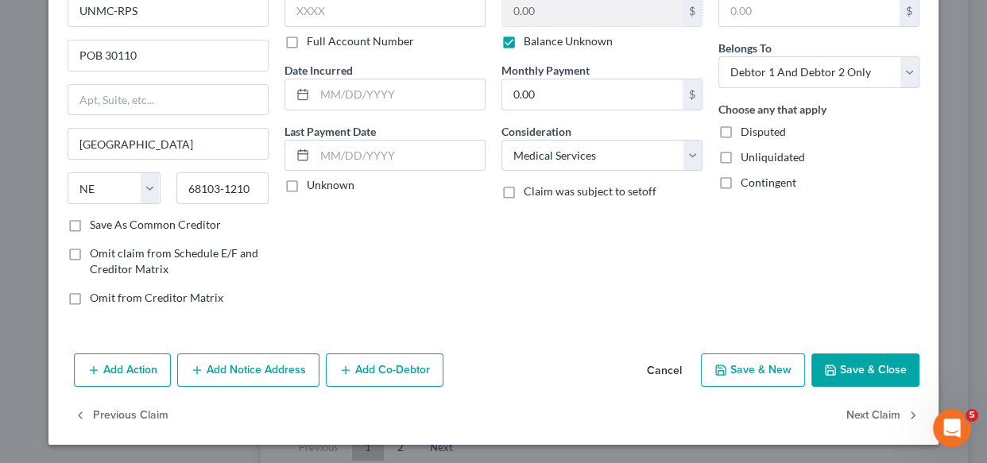
click at [238, 382] on button "Add Notice Address" at bounding box center [248, 370] width 142 height 33
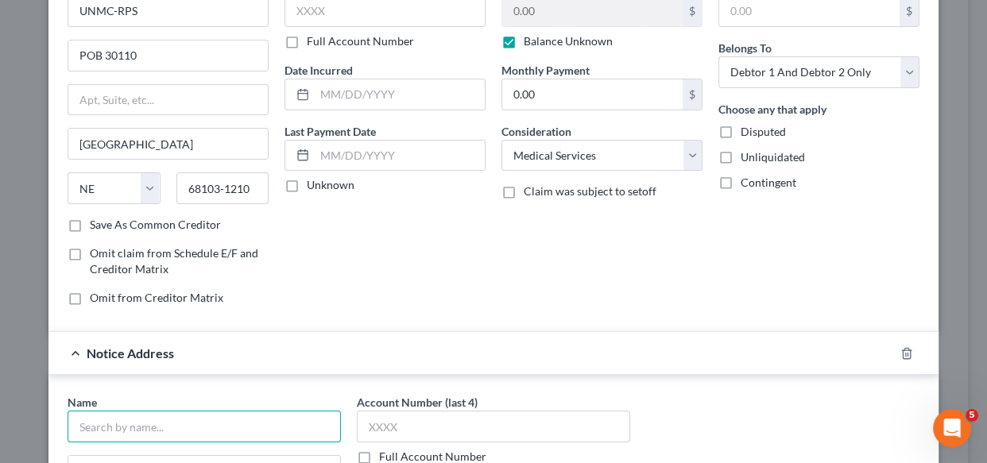
click at [262, 424] on input "text" at bounding box center [204, 427] width 273 height 32
type input "Accredited Collection Service, Inc."
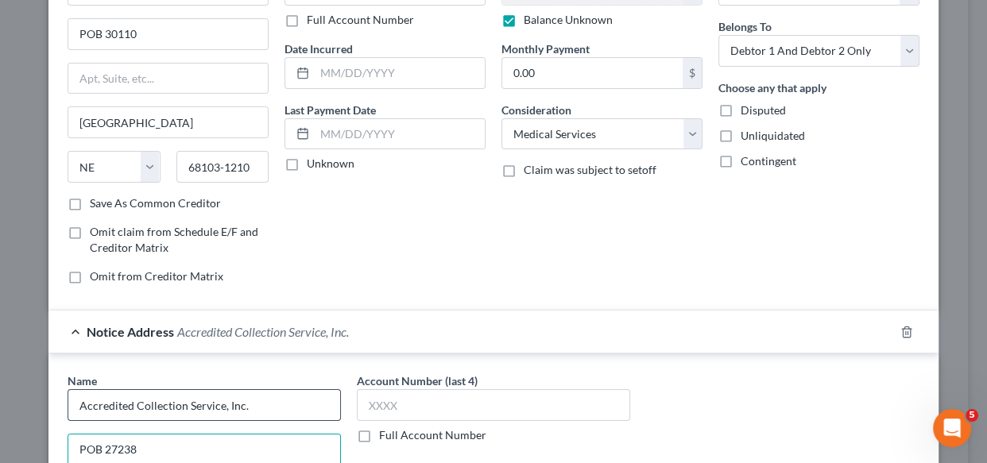
type input "POB 27238"
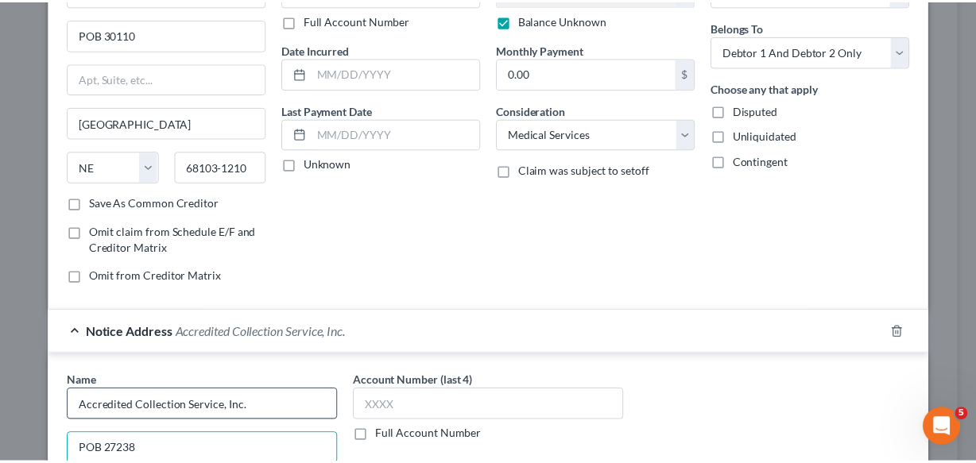
scroll to position [377, 0]
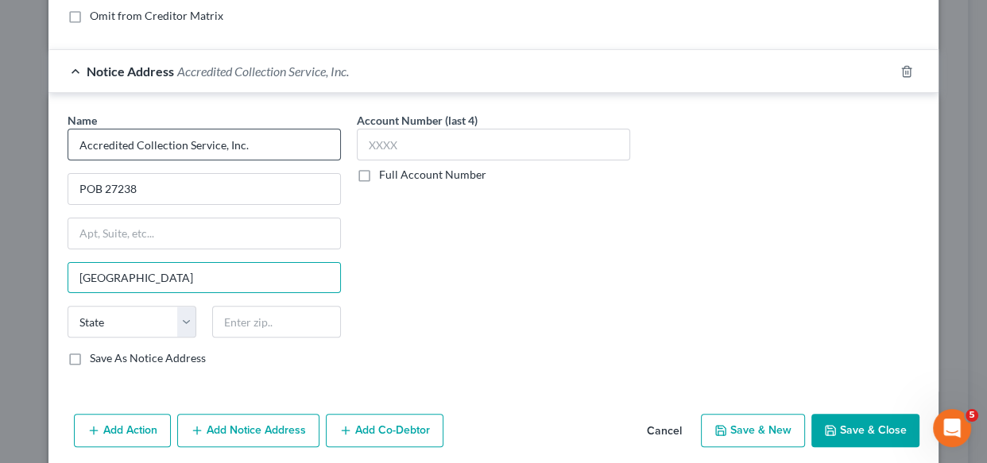
type input "Omaha"
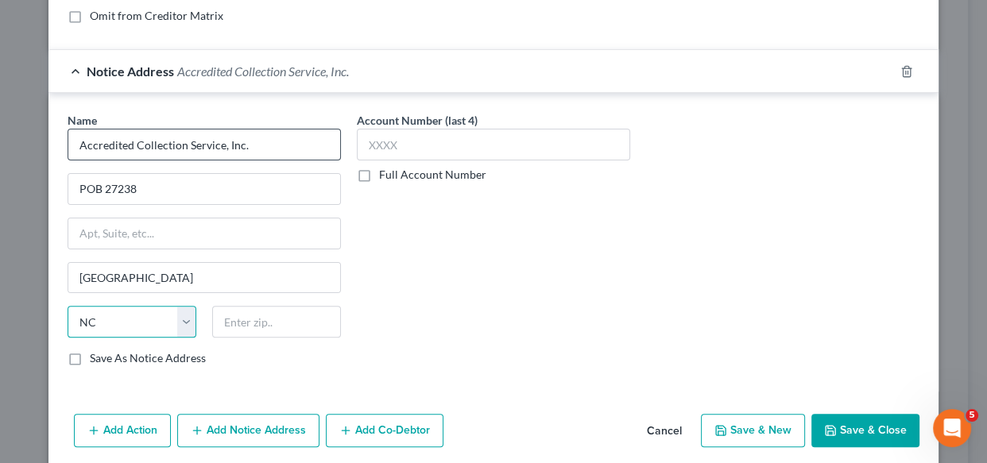
select select "30"
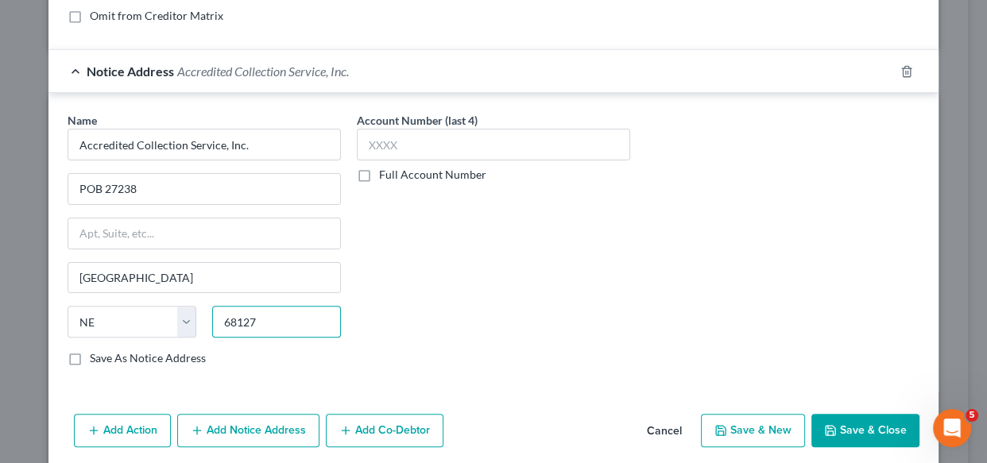
type input "68127"
click at [90, 360] on label "Save As Notice Address" at bounding box center [148, 359] width 116 height 16
click at [96, 360] on input "Save As Notice Address" at bounding box center [101, 356] width 10 height 10
click at [844, 429] on button "Save & Close" at bounding box center [866, 430] width 108 height 33
checkbox input "false"
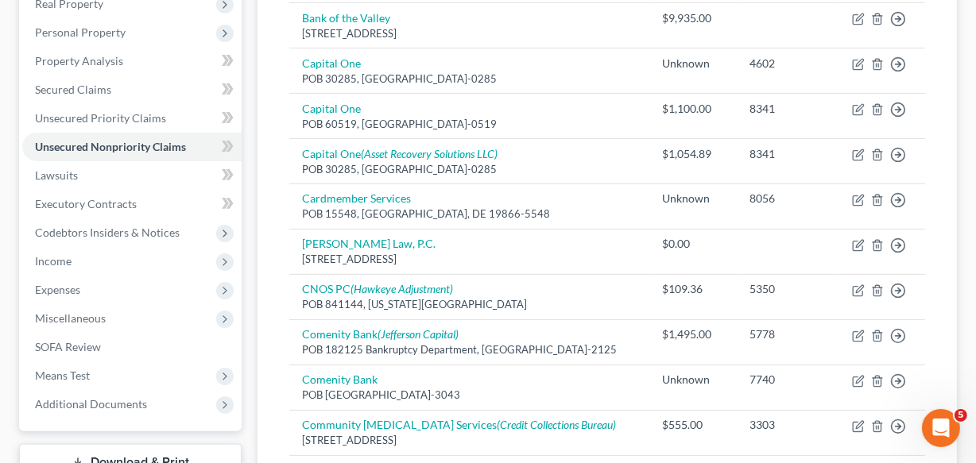
scroll to position [260, 0]
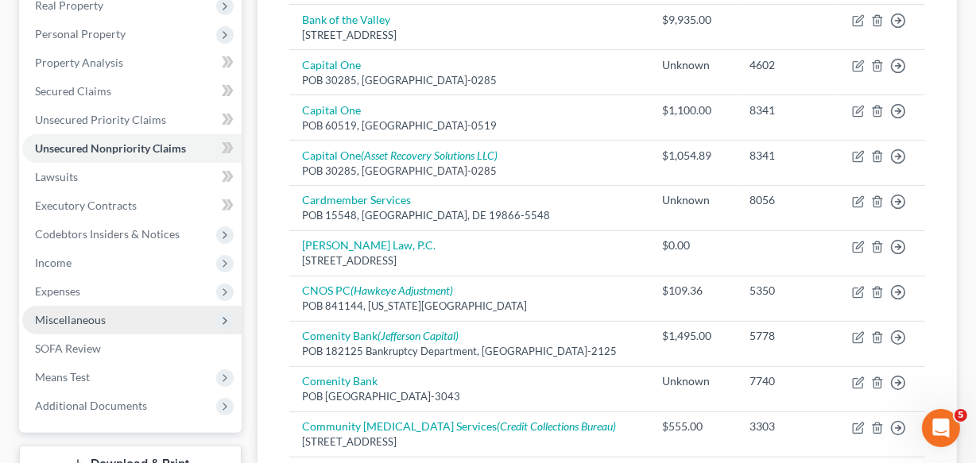
click at [95, 313] on span "Miscellaneous" at bounding box center [70, 320] width 71 height 14
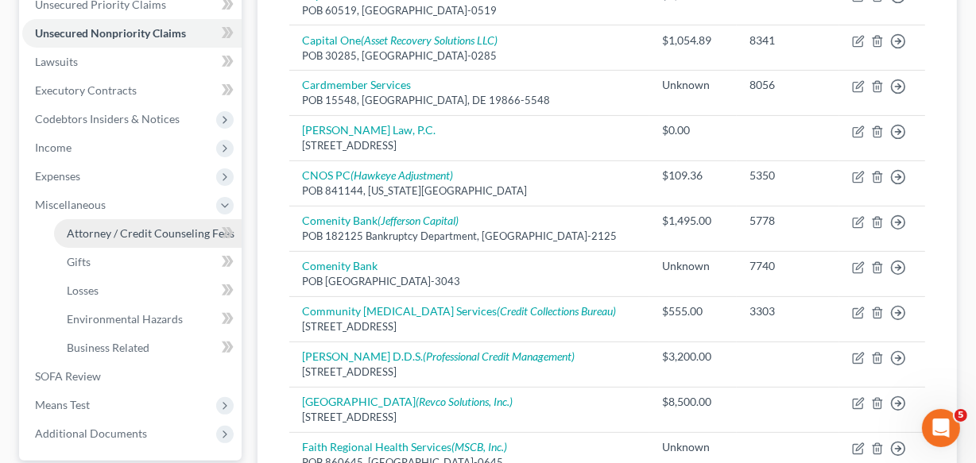
scroll to position [405, 0]
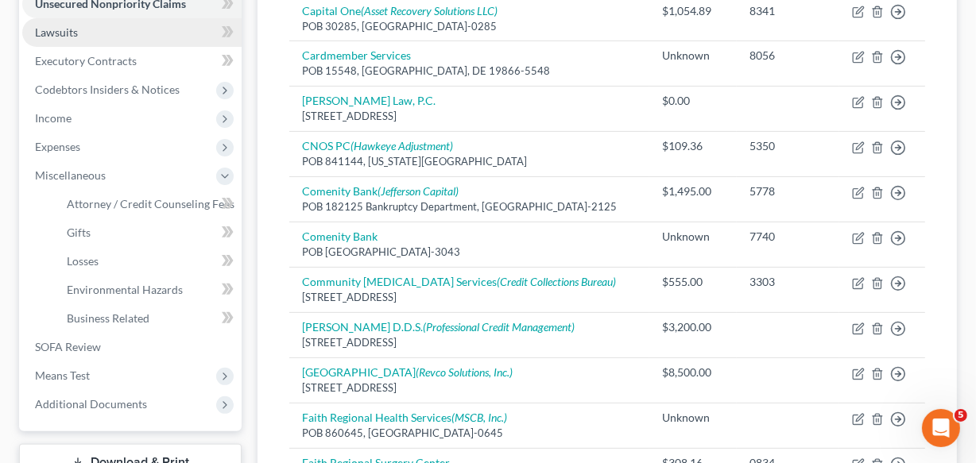
click at [85, 32] on link "Lawsuits" at bounding box center [131, 32] width 219 height 29
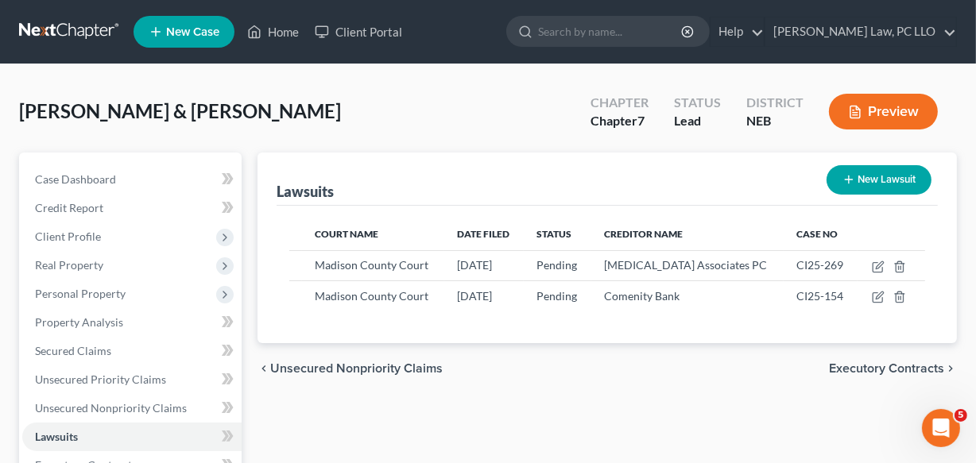
click at [870, 172] on button "New Lawsuit" at bounding box center [879, 179] width 105 height 29
select select "0"
